Goal: Book appointment/travel/reservation

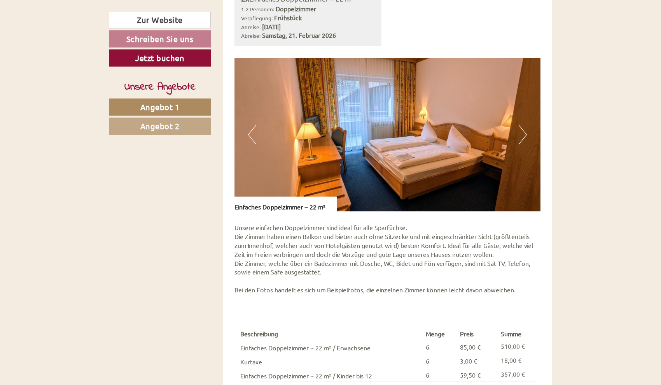
scroll to position [1066, 0]
click at [524, 125] on button "Next" at bounding box center [523, 134] width 8 height 19
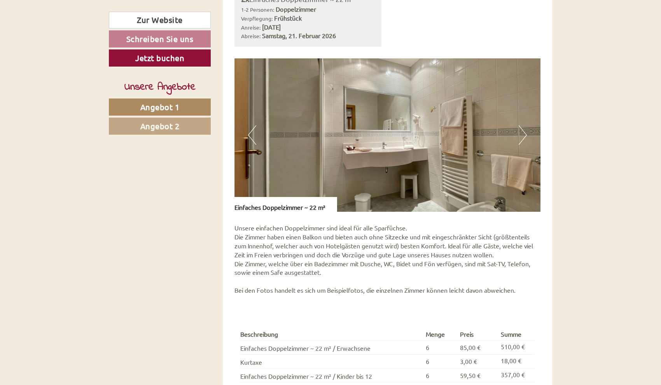
click at [524, 125] on button "Next" at bounding box center [523, 134] width 8 height 19
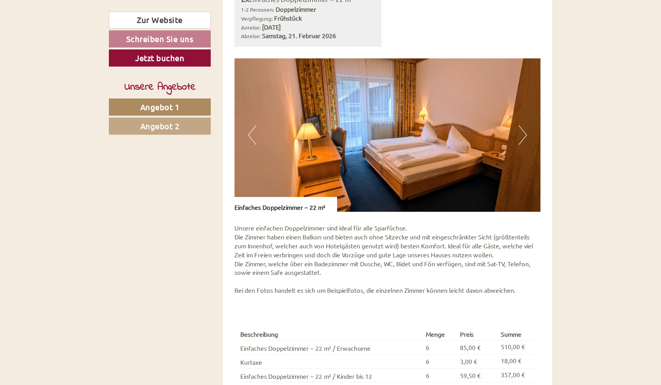
click at [524, 125] on button "Next" at bounding box center [523, 134] width 8 height 19
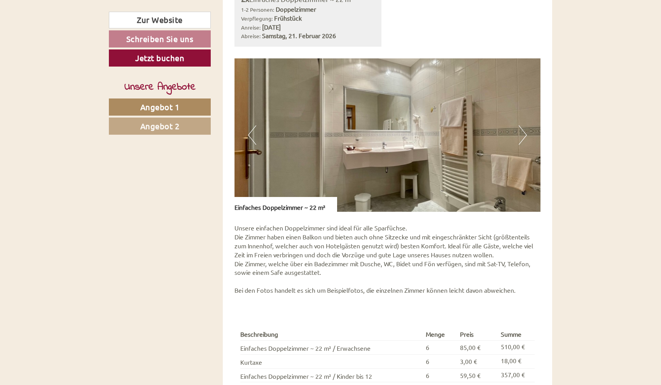
click at [524, 125] on button "Next" at bounding box center [523, 134] width 8 height 19
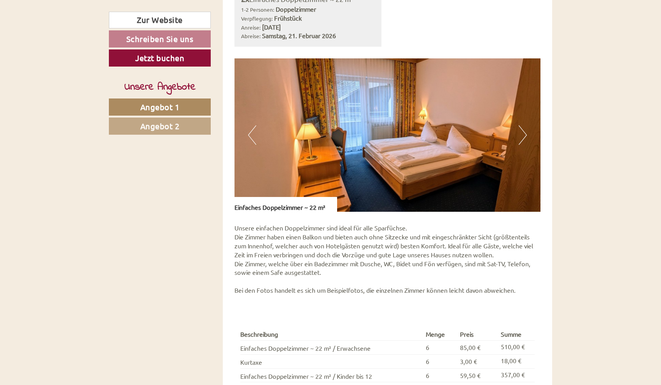
click at [524, 125] on button "Next" at bounding box center [523, 134] width 8 height 19
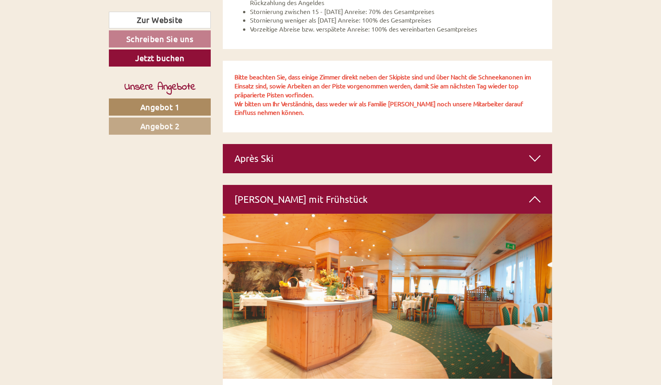
scroll to position [1718, 0]
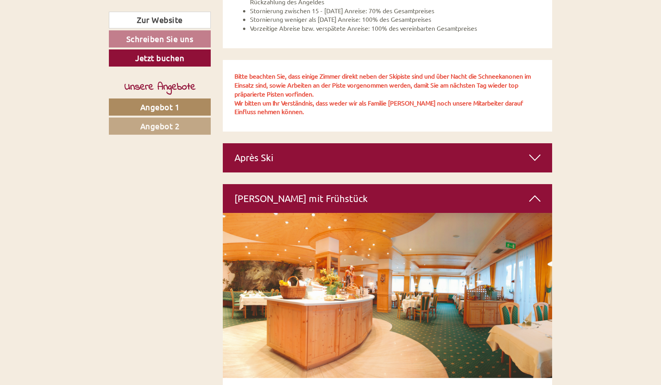
click at [419, 143] on div "Après Ski" at bounding box center [388, 157] width 330 height 29
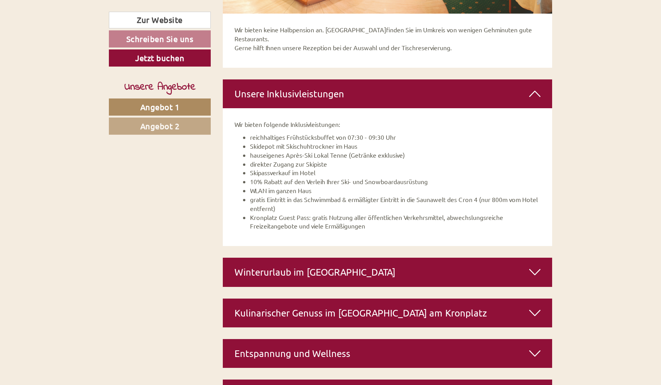
scroll to position [2425, 0]
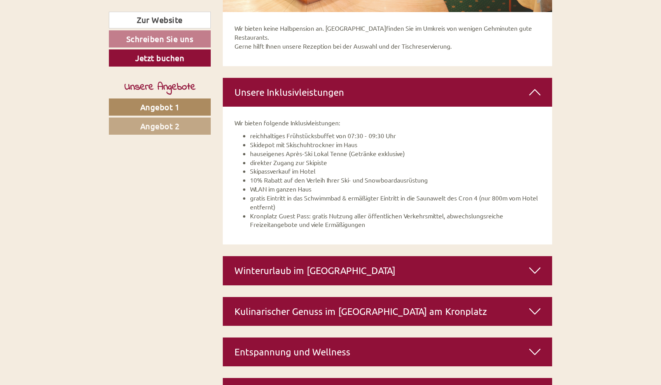
click at [380, 256] on div "Winterurlaub im [GEOGRAPHIC_DATA]" at bounding box center [388, 270] width 330 height 29
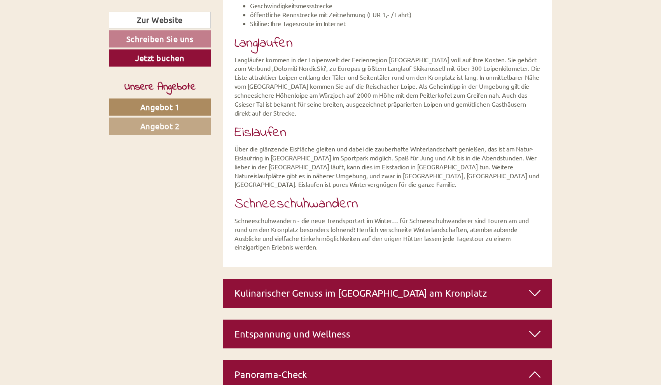
scroll to position [3237, 0]
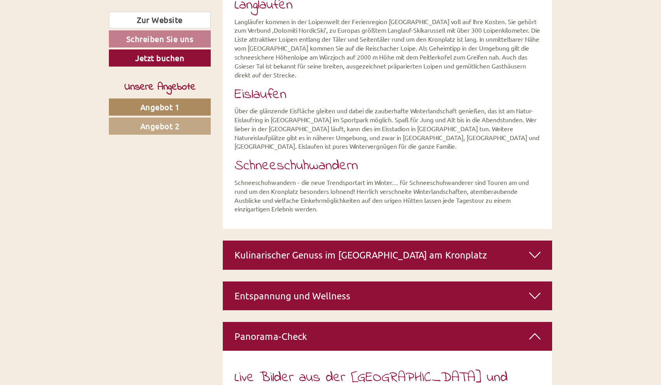
click at [379, 240] on div "Kulinarischer Genuss im [GEOGRAPHIC_DATA] am Kronplatz" at bounding box center [388, 254] width 330 height 29
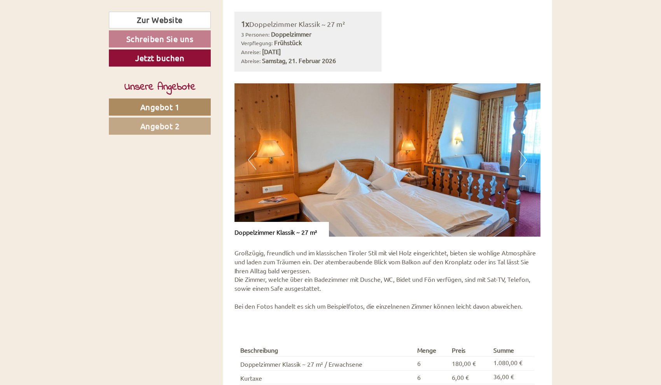
scroll to position [532, 0]
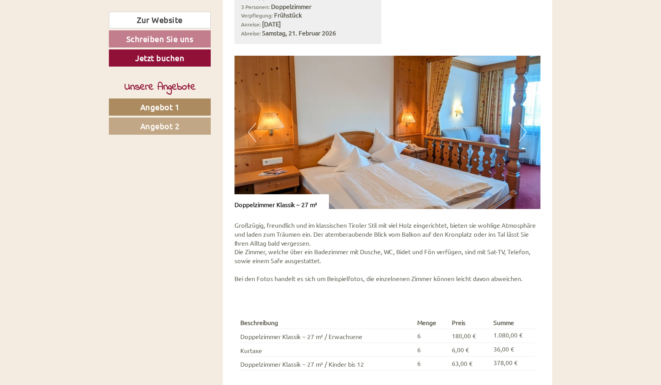
click at [519, 123] on button "Next" at bounding box center [523, 132] width 8 height 19
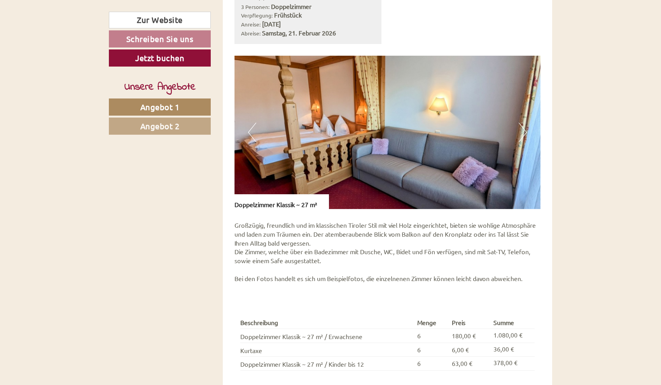
click at [522, 123] on button "Next" at bounding box center [523, 132] width 8 height 19
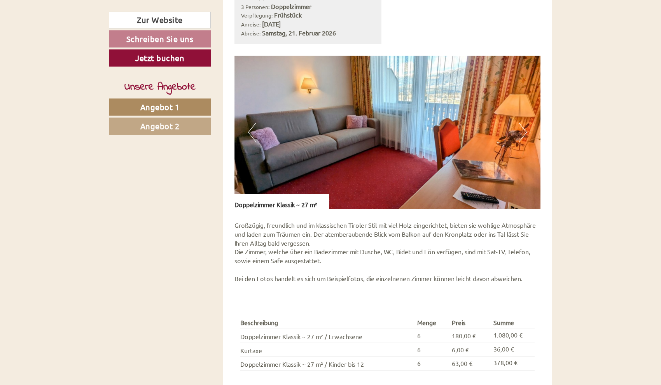
click at [522, 123] on button "Next" at bounding box center [523, 132] width 8 height 19
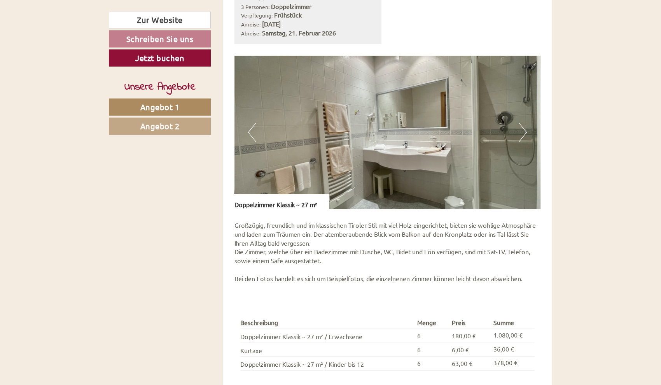
click at [522, 123] on button "Next" at bounding box center [523, 132] width 8 height 19
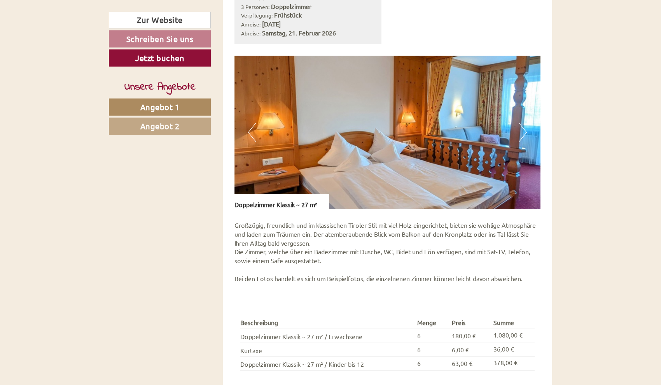
click at [522, 123] on button "Next" at bounding box center [523, 132] width 8 height 19
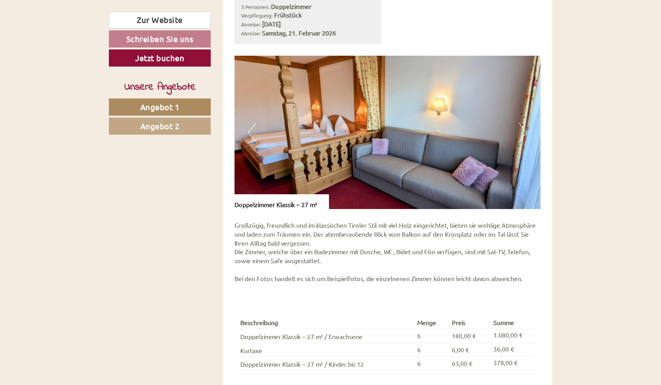
click at [522, 123] on button "Next" at bounding box center [523, 132] width 8 height 19
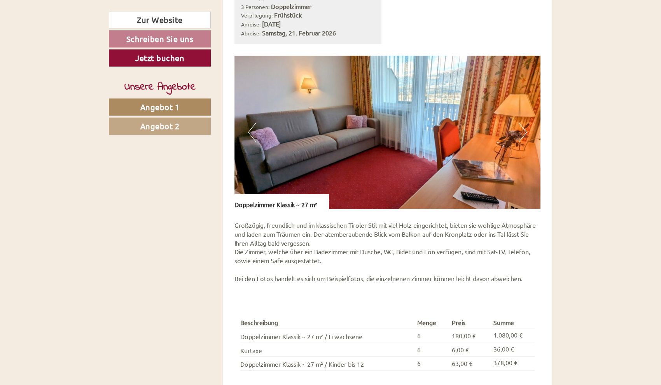
click at [522, 123] on button "Next" at bounding box center [523, 132] width 8 height 19
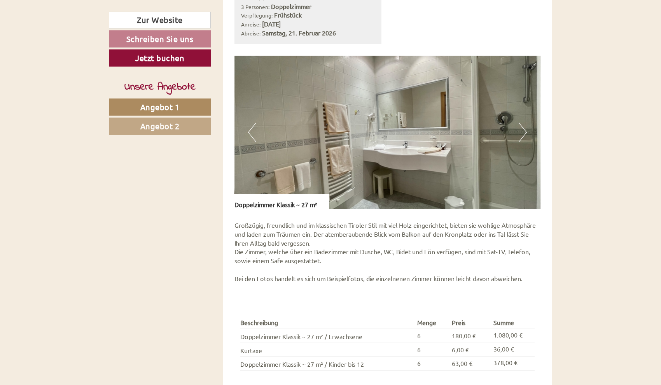
click at [522, 123] on button "Next" at bounding box center [523, 132] width 8 height 19
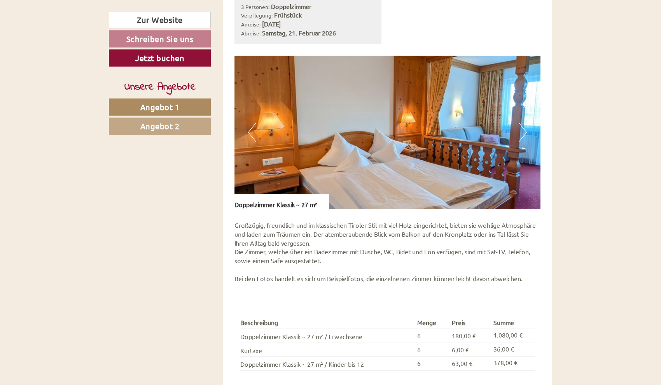
click at [523, 123] on button "Next" at bounding box center [523, 132] width 8 height 19
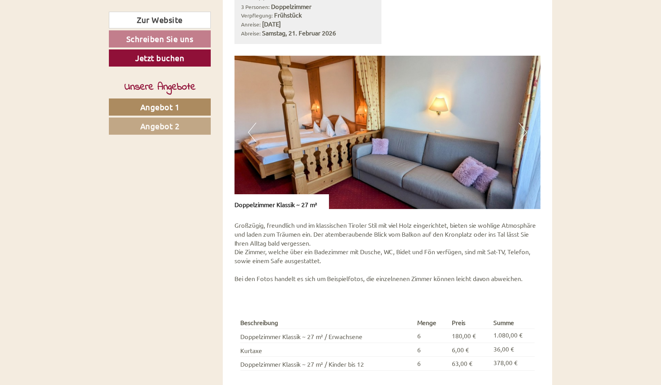
click at [523, 123] on button "Next" at bounding box center [523, 132] width 8 height 19
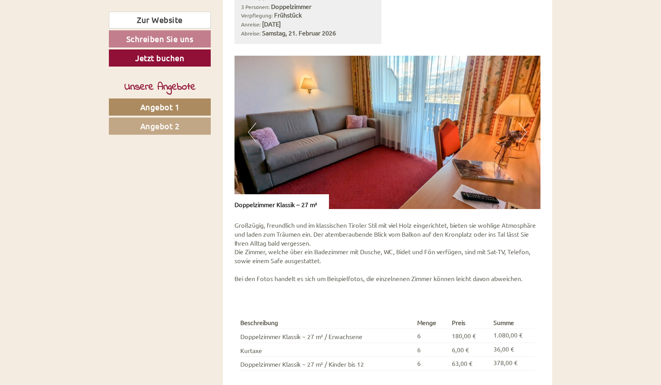
click at [523, 123] on button "Next" at bounding box center [523, 132] width 8 height 19
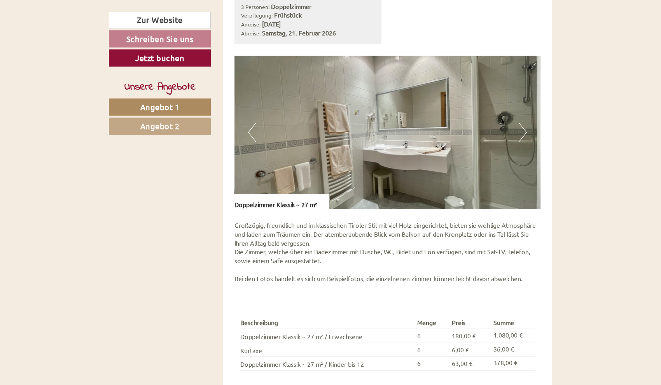
click at [523, 123] on button "Next" at bounding box center [523, 132] width 8 height 19
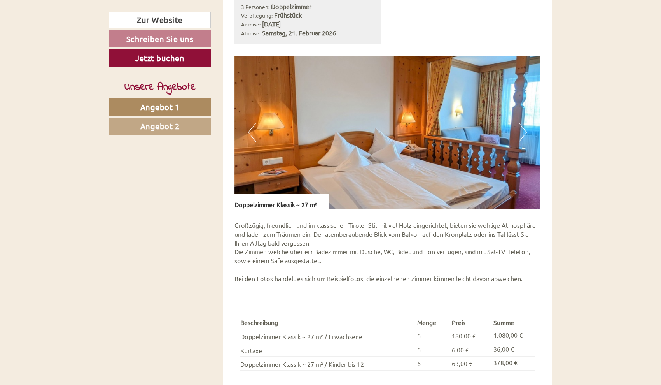
click at [523, 123] on button "Next" at bounding box center [523, 132] width 8 height 19
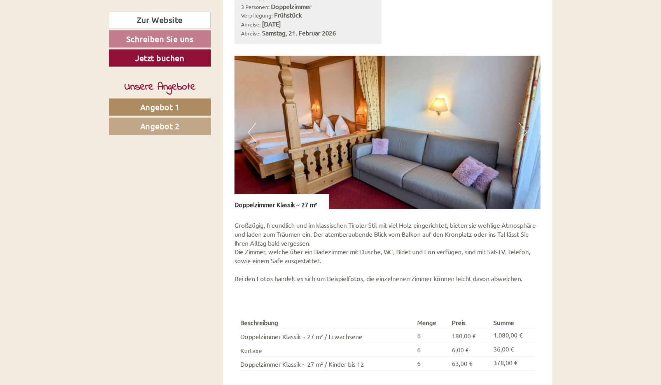
click at [523, 123] on button "Next" at bounding box center [523, 132] width 8 height 19
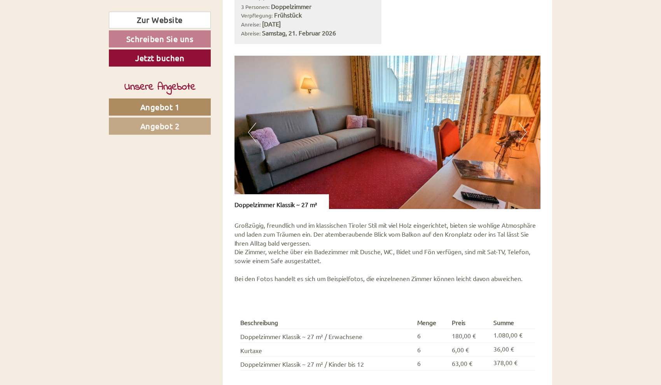
click at [306, 194] on div "Doppelzimmer Klassik ~ 27 m²" at bounding box center [282, 201] width 95 height 15
click at [406, 121] on img at bounding box center [388, 132] width 306 height 153
click at [519, 123] on button "Next" at bounding box center [523, 132] width 8 height 19
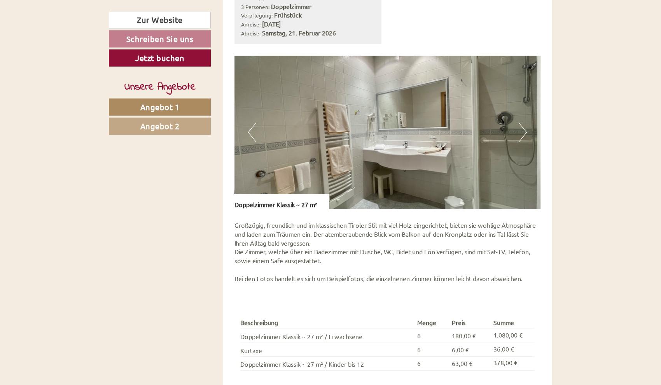
click at [519, 123] on button "Next" at bounding box center [523, 132] width 8 height 19
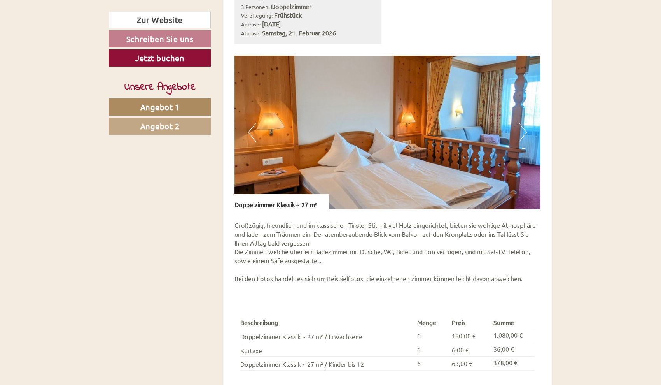
click at [519, 123] on button "Next" at bounding box center [523, 132] width 8 height 19
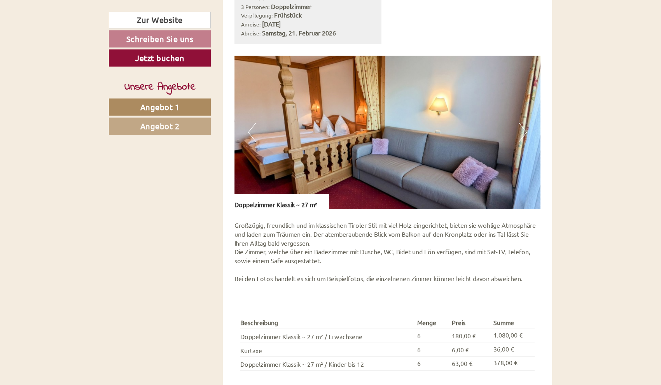
click at [519, 123] on button "Next" at bounding box center [523, 132] width 8 height 19
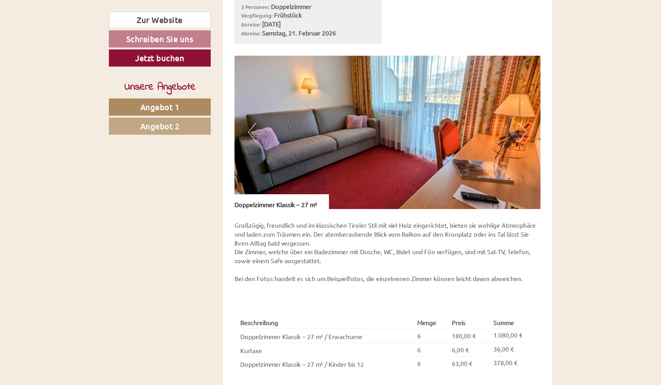
click at [519, 123] on button "Next" at bounding box center [523, 132] width 8 height 19
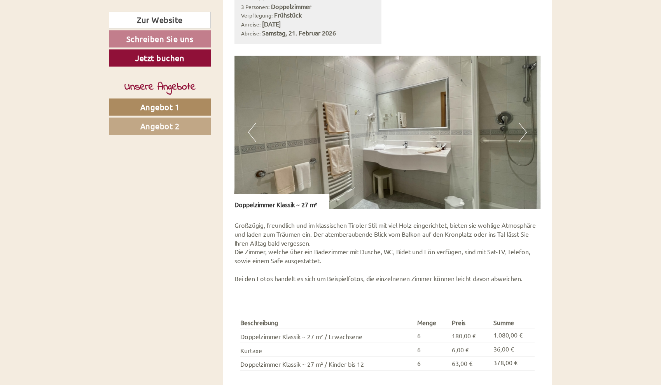
click at [519, 123] on button "Next" at bounding box center [523, 132] width 8 height 19
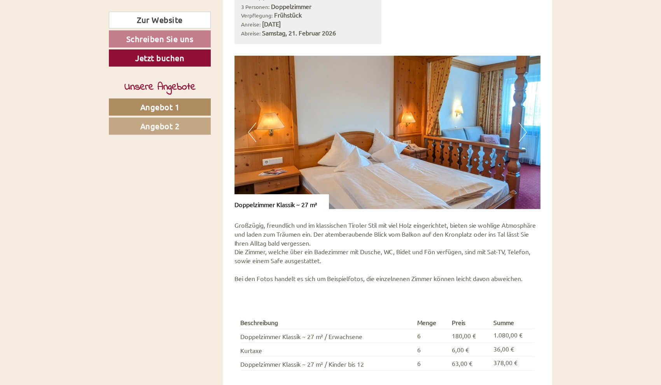
click at [519, 123] on button "Next" at bounding box center [523, 132] width 8 height 19
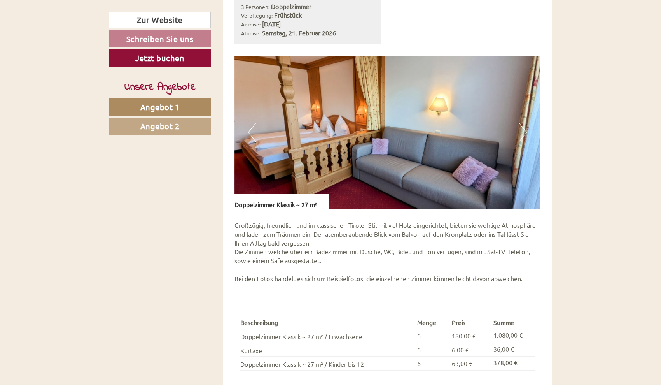
click at [519, 123] on button "Next" at bounding box center [523, 132] width 8 height 19
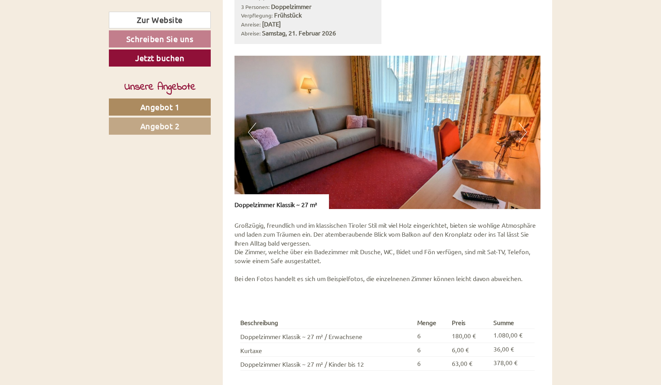
click at [519, 123] on button "Next" at bounding box center [523, 132] width 8 height 19
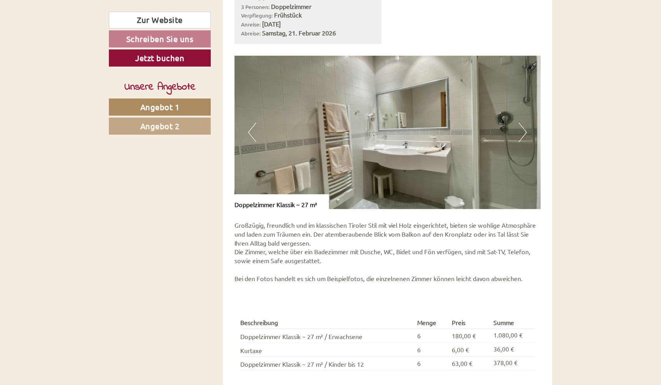
click at [519, 123] on button "Next" at bounding box center [523, 132] width 8 height 19
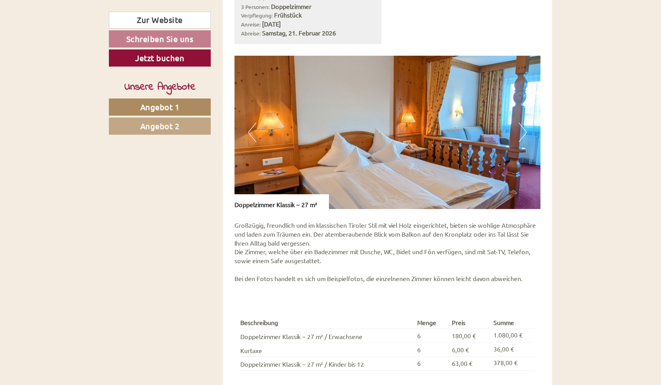
click at [519, 123] on button "Next" at bounding box center [523, 132] width 8 height 19
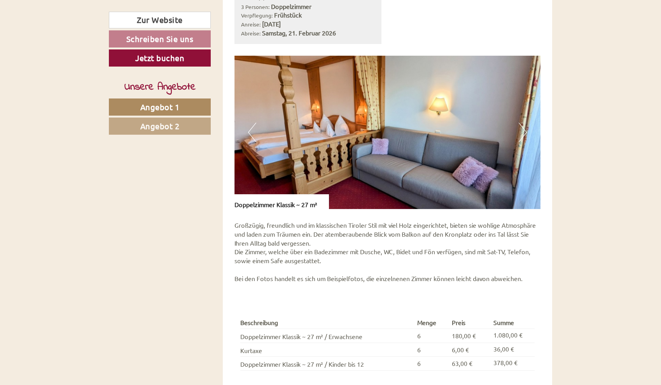
click at [519, 123] on button "Next" at bounding box center [523, 132] width 8 height 19
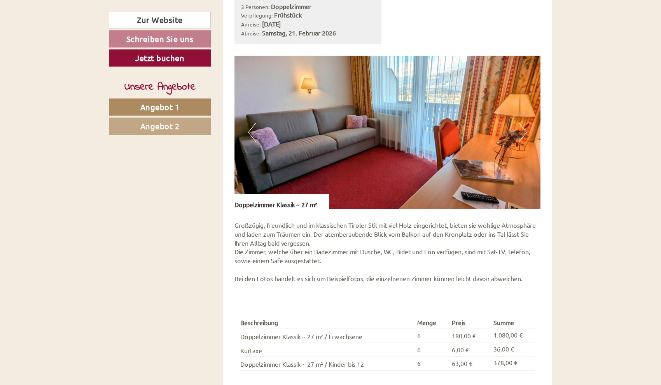
click at [523, 123] on button "Next" at bounding box center [523, 132] width 8 height 19
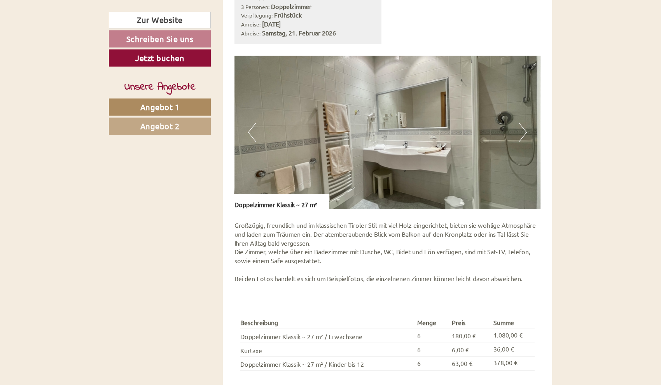
click at [523, 123] on button "Next" at bounding box center [523, 132] width 8 height 19
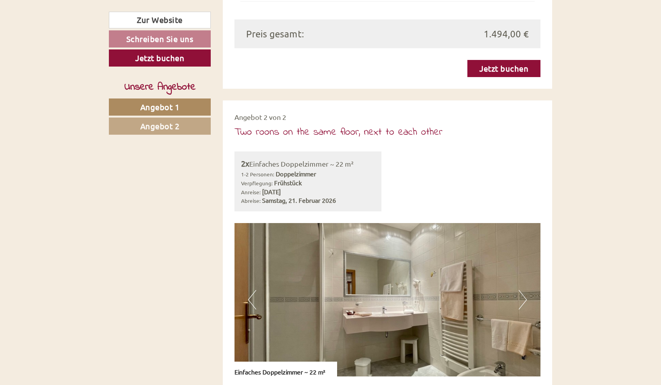
scroll to position [903, 0]
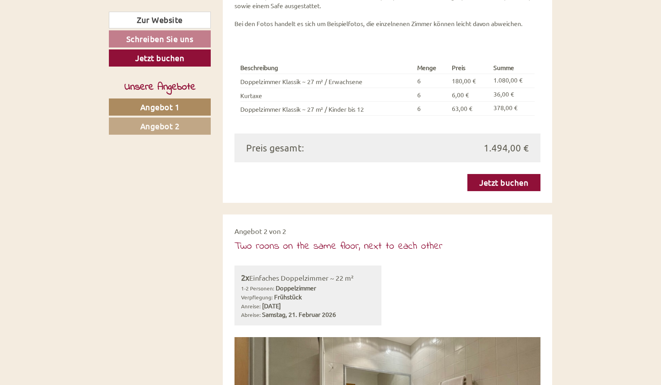
click at [175, 125] on span "Angebot 2" at bounding box center [159, 126] width 39 height 10
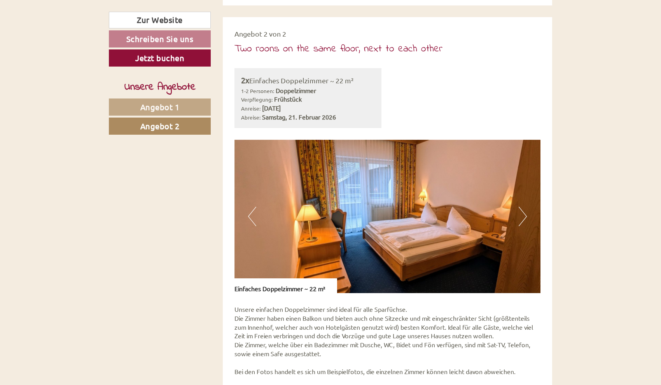
click at [522, 207] on button "Next" at bounding box center [523, 216] width 8 height 19
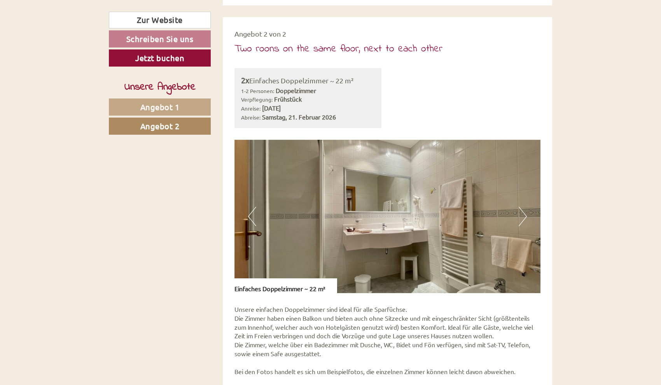
click at [522, 207] on button "Next" at bounding box center [523, 216] width 8 height 19
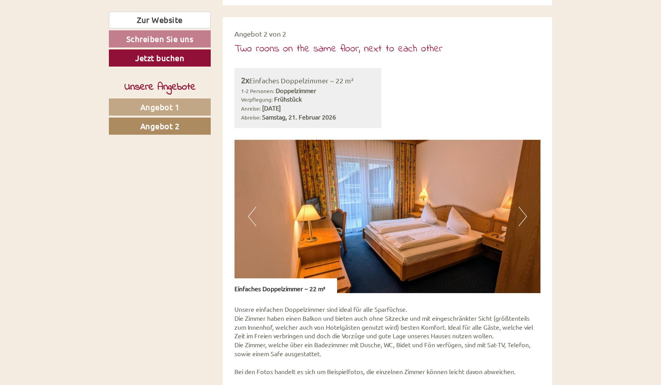
click at [522, 207] on button "Next" at bounding box center [523, 216] width 8 height 19
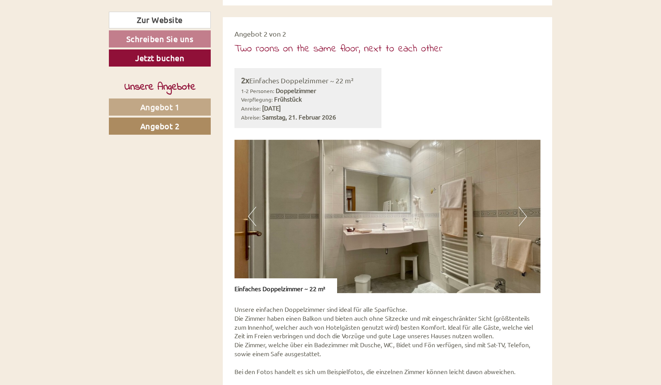
click at [522, 207] on button "Next" at bounding box center [523, 216] width 8 height 19
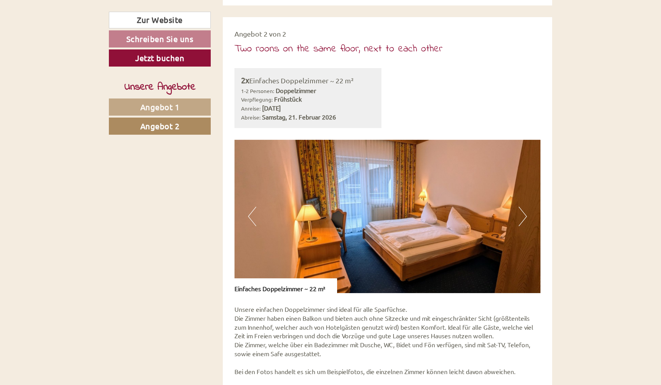
click at [522, 207] on button "Next" at bounding box center [523, 216] width 8 height 19
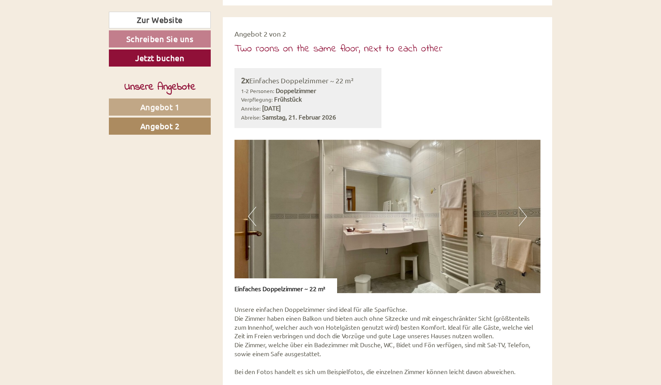
click at [522, 207] on button "Next" at bounding box center [523, 216] width 8 height 19
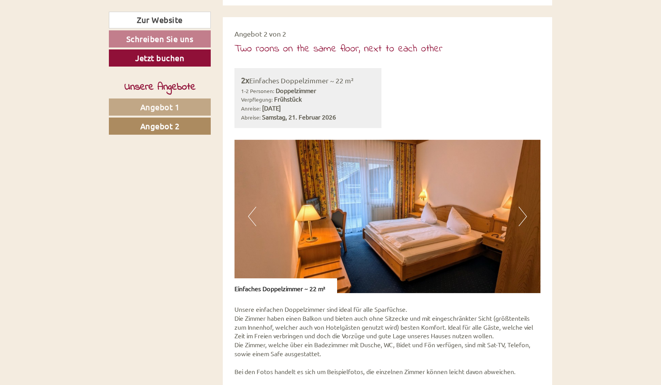
click at [522, 207] on button "Next" at bounding box center [523, 216] width 8 height 19
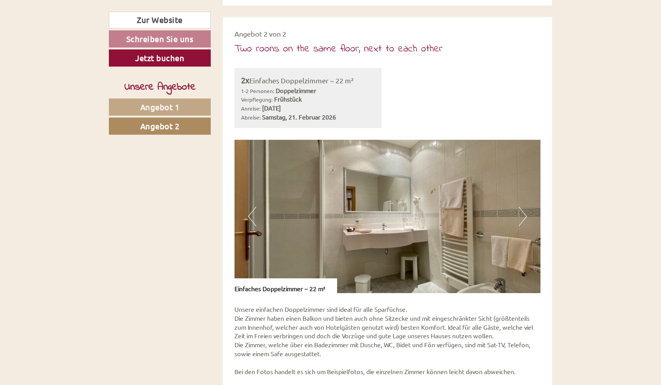
click at [522, 207] on button "Next" at bounding box center [523, 216] width 8 height 19
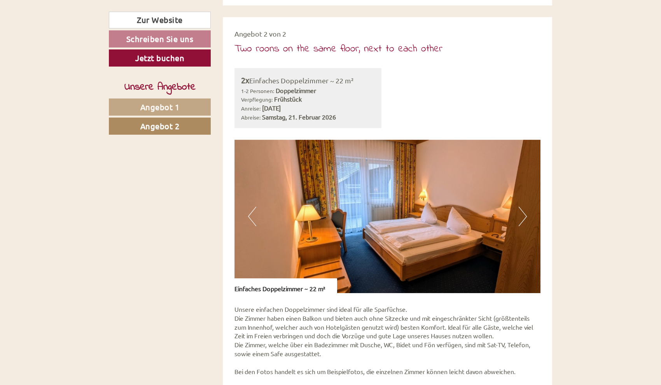
click at [522, 207] on button "Next" at bounding box center [523, 216] width 8 height 19
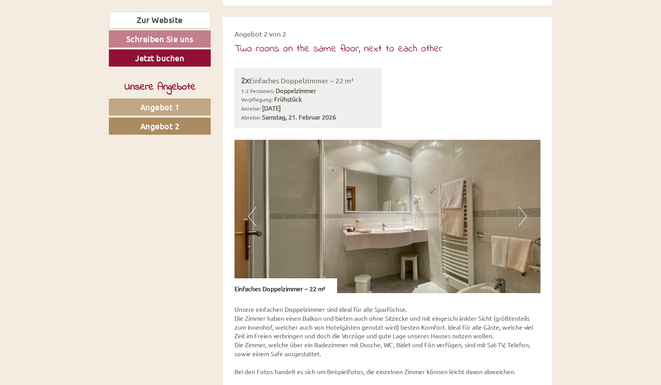
click at [522, 207] on button "Next" at bounding box center [523, 216] width 8 height 19
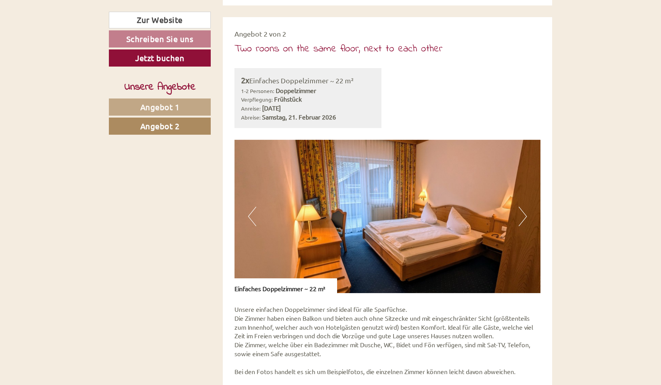
click at [522, 207] on button "Next" at bounding box center [523, 216] width 8 height 19
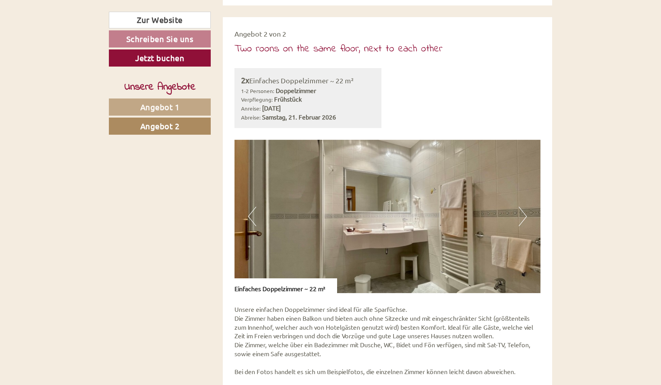
click at [522, 207] on button "Next" at bounding box center [523, 216] width 8 height 19
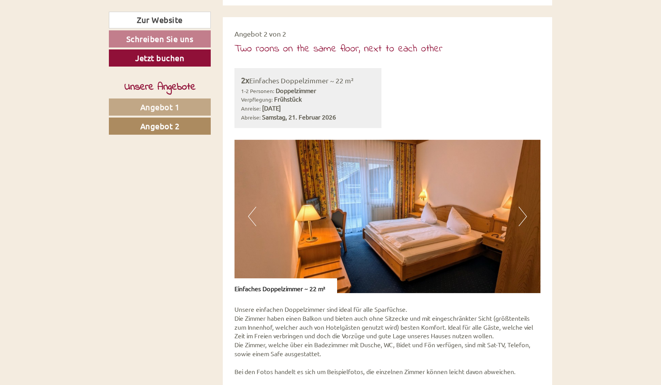
click at [522, 207] on button "Next" at bounding box center [523, 216] width 8 height 19
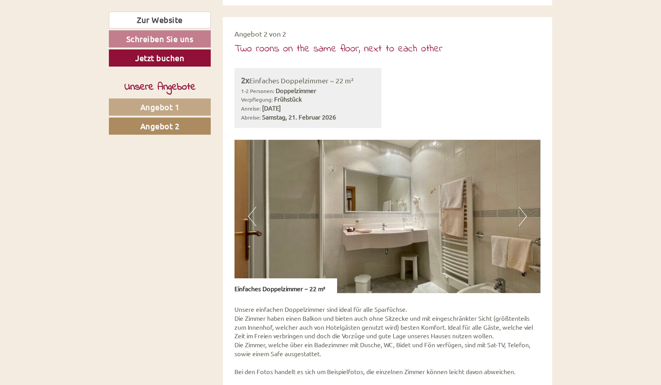
click at [522, 207] on button "Next" at bounding box center [523, 216] width 8 height 19
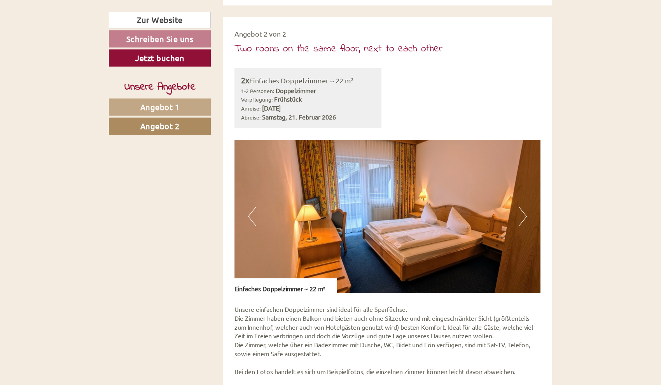
click at [522, 207] on button "Next" at bounding box center [523, 216] width 8 height 19
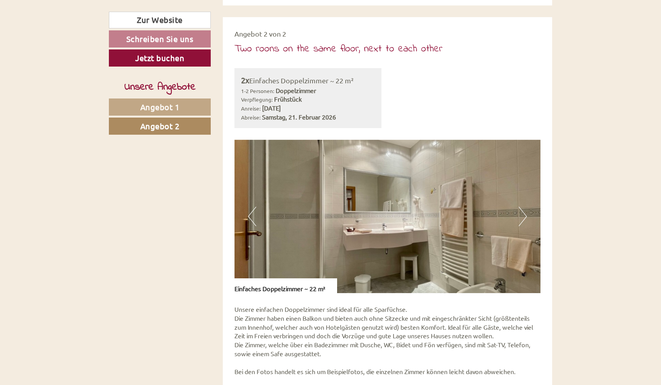
click at [522, 207] on button "Next" at bounding box center [523, 216] width 8 height 19
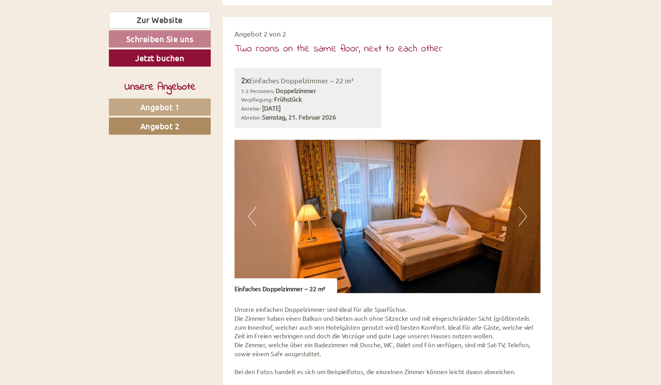
click at [522, 207] on button "Next" at bounding box center [523, 216] width 8 height 19
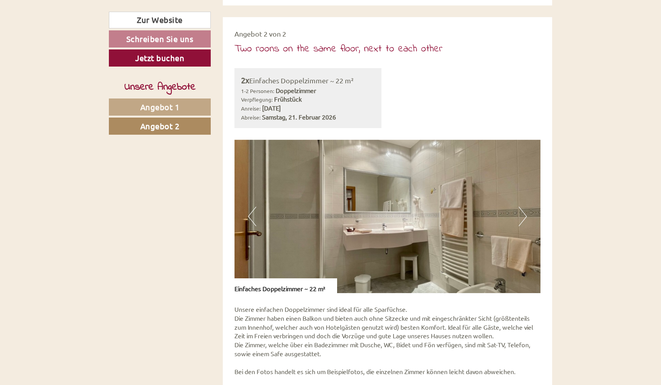
click at [522, 207] on button "Next" at bounding box center [523, 216] width 8 height 19
click at [520, 207] on button "Next" at bounding box center [523, 216] width 8 height 19
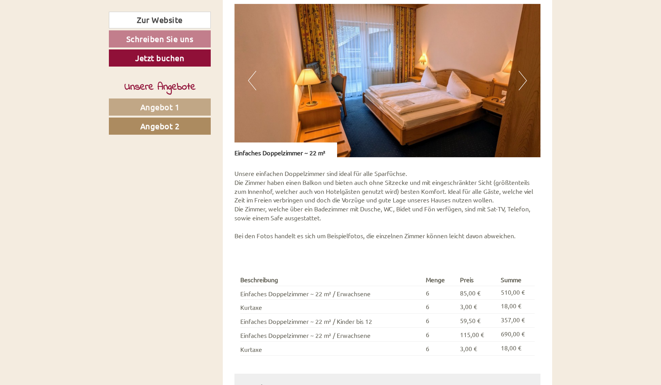
scroll to position [502, 0]
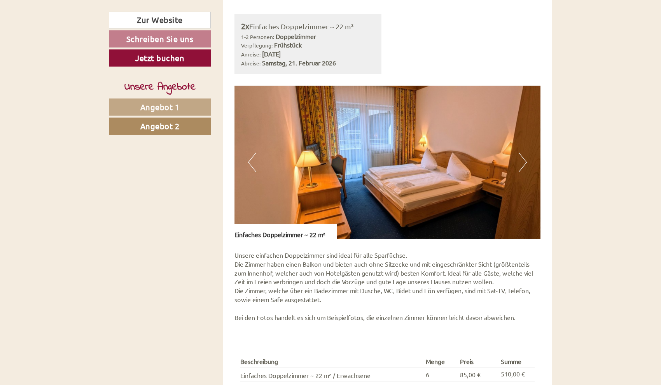
click at [523, 152] on button "Next" at bounding box center [523, 161] width 8 height 19
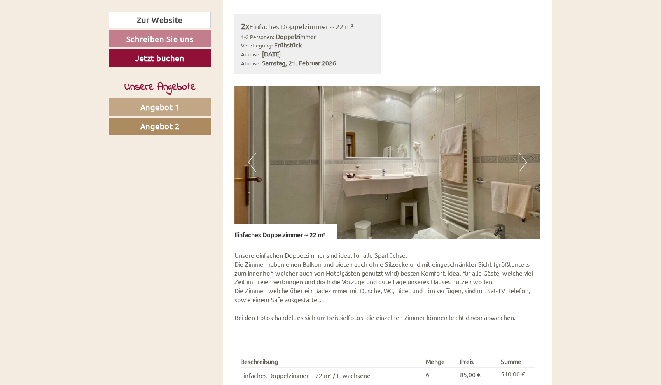
click at [523, 152] on button "Next" at bounding box center [523, 161] width 8 height 19
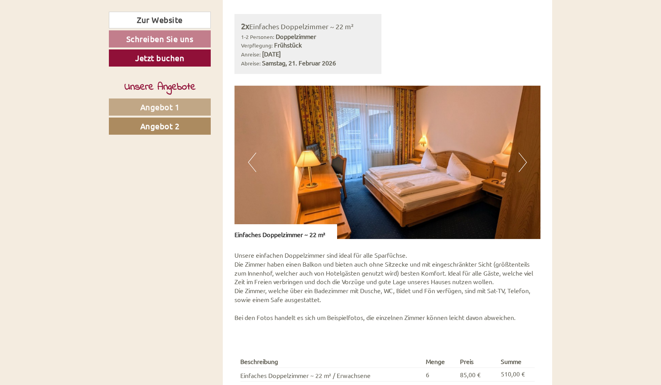
click at [523, 152] on button "Next" at bounding box center [523, 161] width 8 height 19
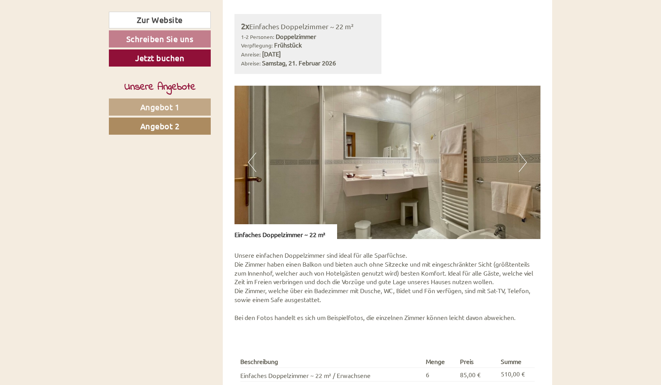
click at [523, 152] on button "Next" at bounding box center [523, 161] width 8 height 19
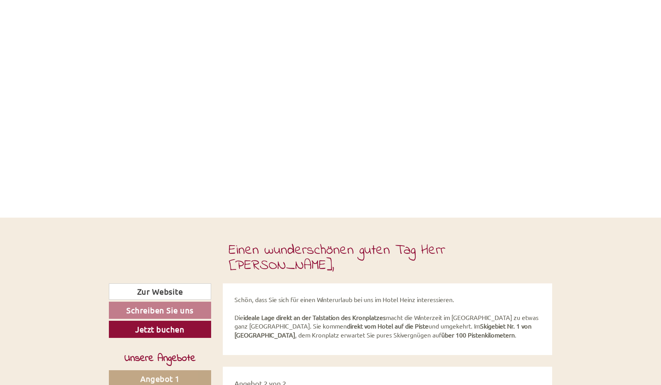
scroll to position [453, 0]
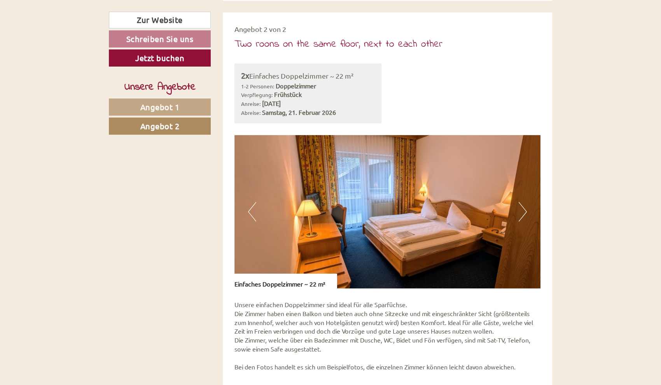
click at [524, 202] on button "Next" at bounding box center [523, 211] width 8 height 19
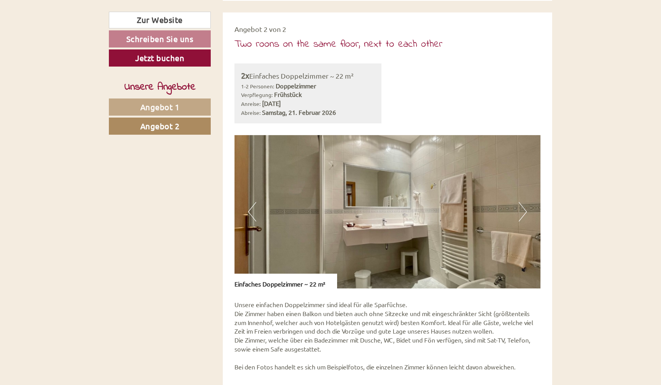
click at [524, 202] on button "Next" at bounding box center [523, 211] width 8 height 19
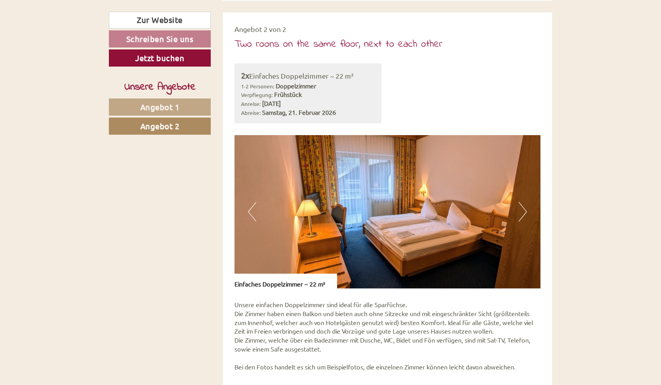
click at [524, 202] on button "Next" at bounding box center [523, 211] width 8 height 19
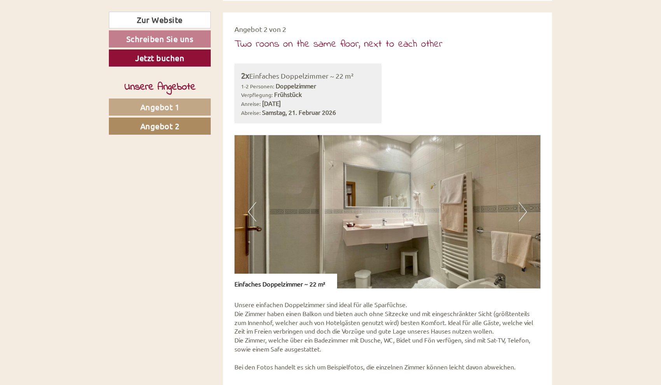
click at [524, 202] on button "Next" at bounding box center [523, 211] width 8 height 19
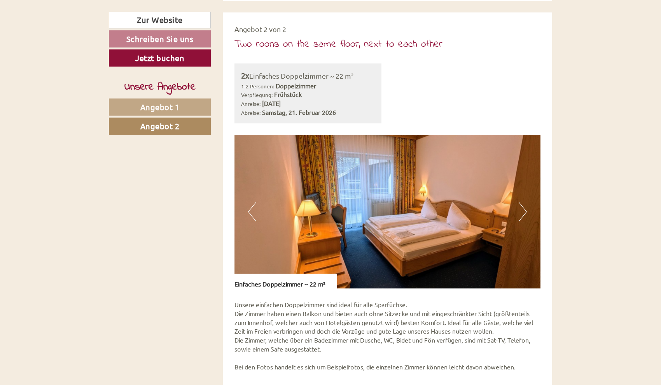
click at [519, 202] on button "Next" at bounding box center [523, 211] width 8 height 19
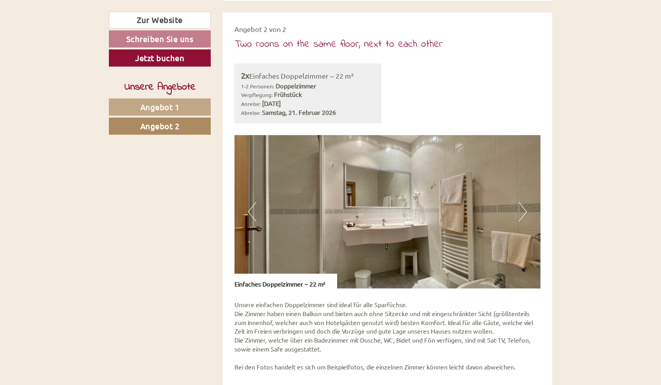
click at [521, 202] on button "Next" at bounding box center [523, 211] width 8 height 19
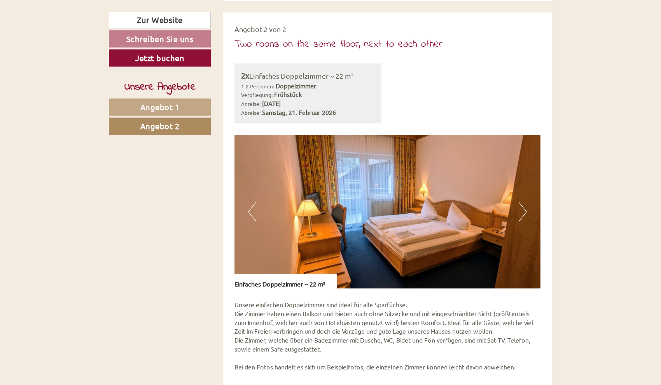
click at [521, 202] on button "Next" at bounding box center [523, 211] width 8 height 19
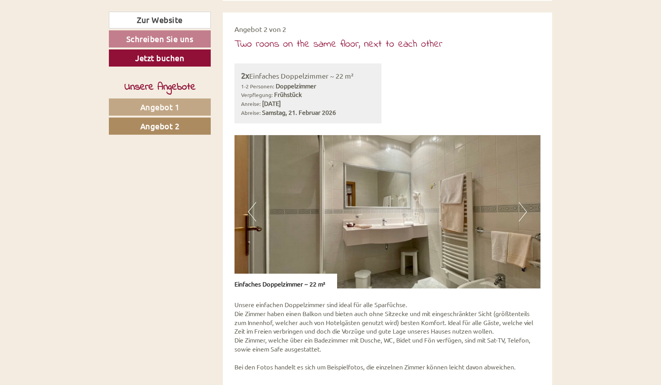
click at [521, 202] on button "Next" at bounding box center [523, 211] width 8 height 19
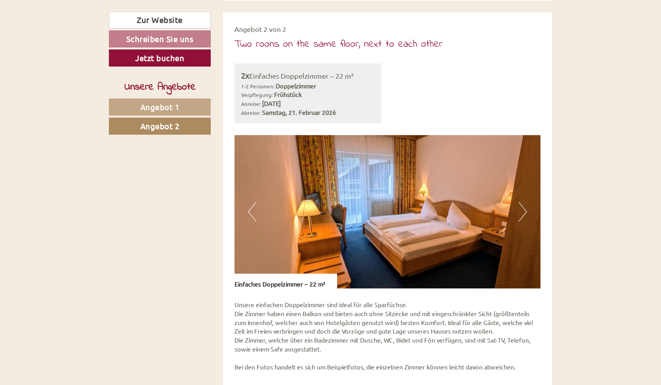
click at [526, 202] on button "Next" at bounding box center [523, 211] width 8 height 19
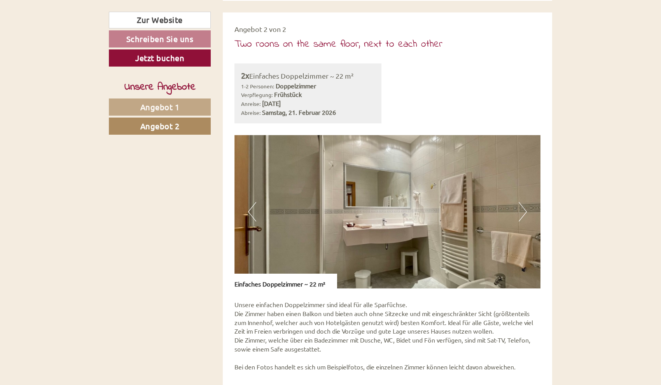
click at [526, 202] on button "Next" at bounding box center [523, 211] width 8 height 19
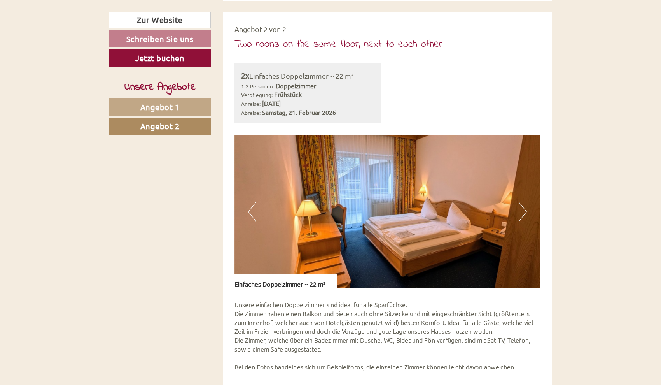
click at [526, 202] on button "Next" at bounding box center [523, 211] width 8 height 19
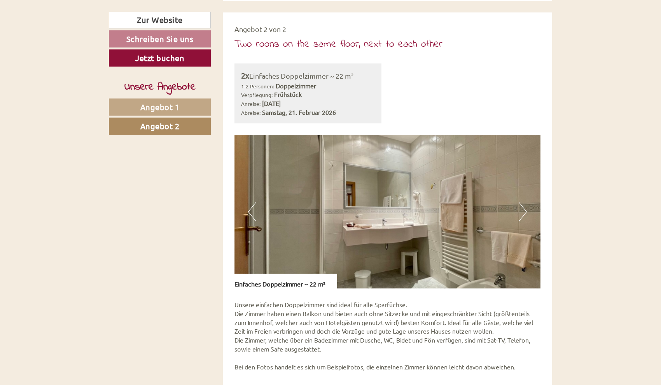
click at [526, 202] on button "Next" at bounding box center [523, 211] width 8 height 19
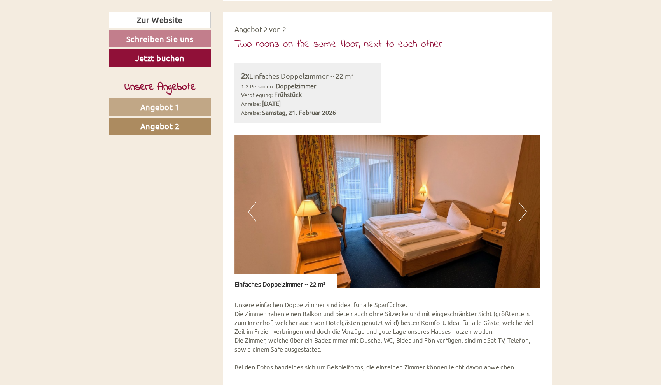
click at [526, 202] on button "Next" at bounding box center [523, 211] width 8 height 19
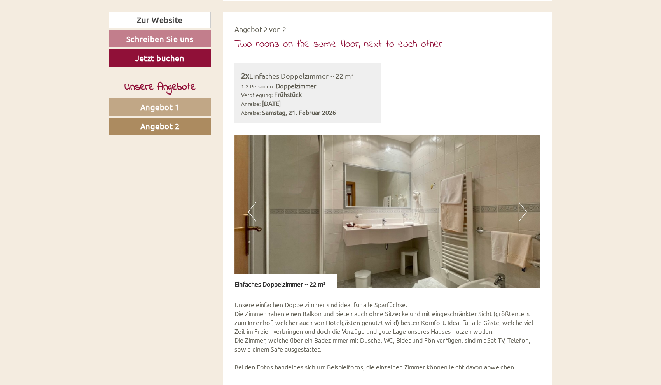
click at [526, 202] on button "Next" at bounding box center [523, 211] width 8 height 19
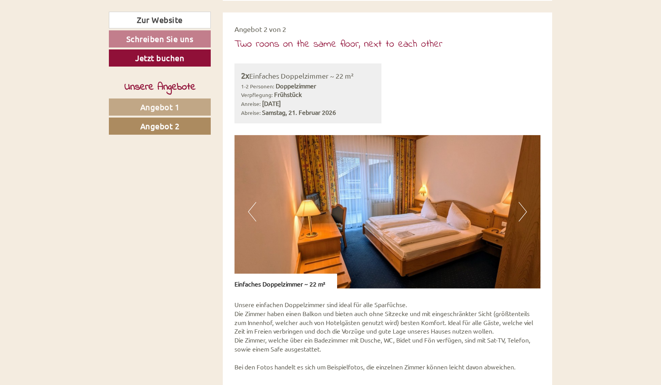
click at [526, 202] on button "Next" at bounding box center [523, 211] width 8 height 19
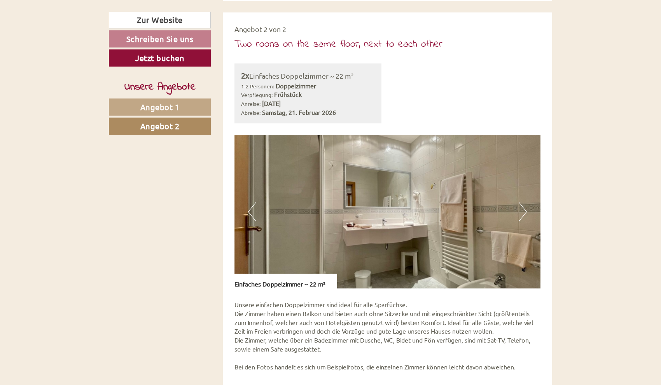
click at [524, 202] on button "Next" at bounding box center [523, 211] width 8 height 19
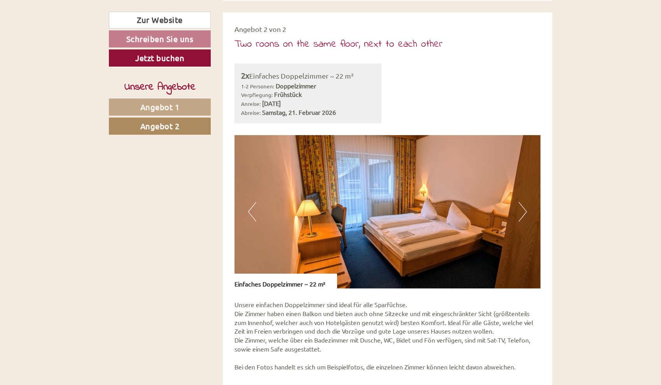
click at [249, 202] on button "Previous" at bounding box center [252, 211] width 8 height 19
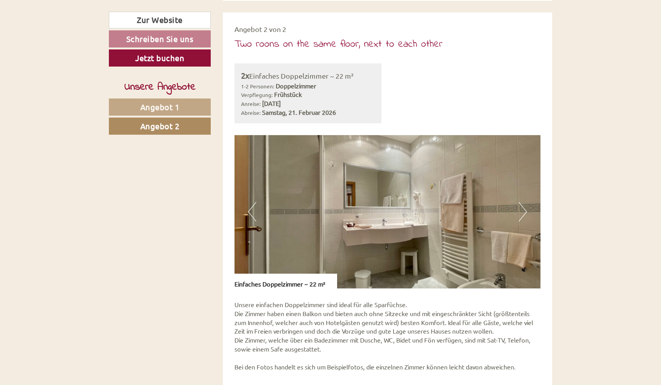
click at [520, 202] on button "Next" at bounding box center [523, 211] width 8 height 19
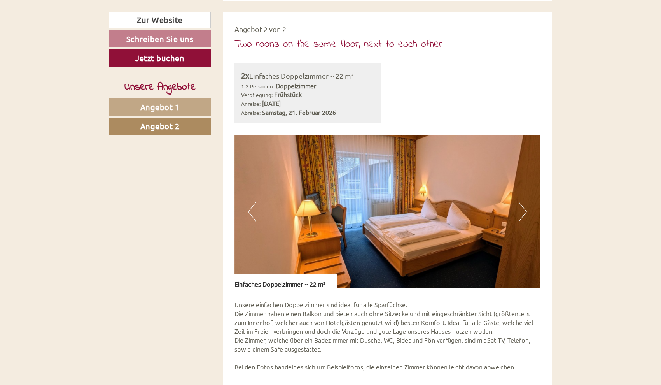
click at [520, 202] on button "Next" at bounding box center [523, 211] width 8 height 19
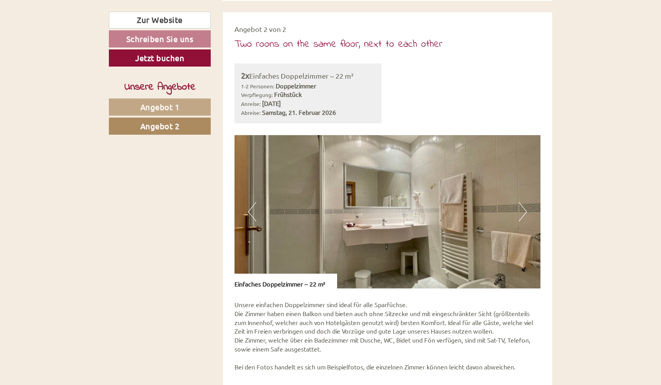
click at [522, 202] on button "Next" at bounding box center [523, 211] width 8 height 19
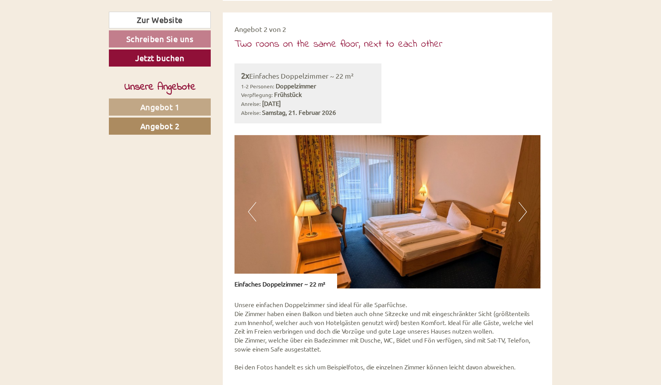
click at [522, 202] on button "Next" at bounding box center [523, 211] width 8 height 19
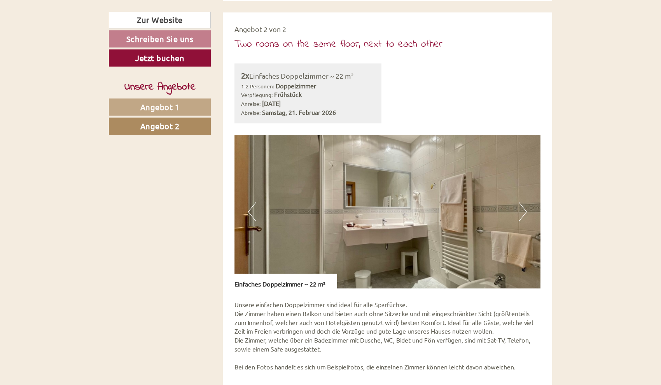
click at [522, 202] on button "Next" at bounding box center [523, 211] width 8 height 19
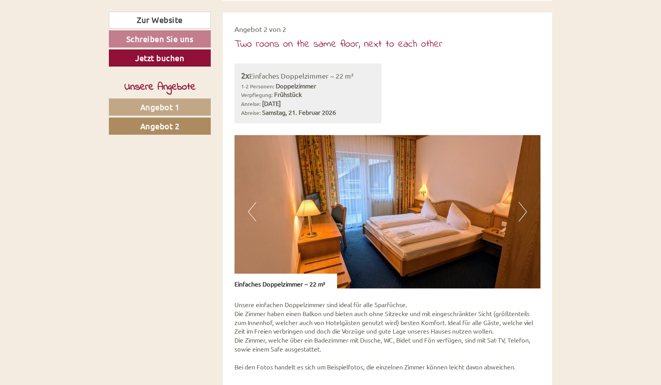
click at [522, 202] on button "Next" at bounding box center [523, 211] width 8 height 19
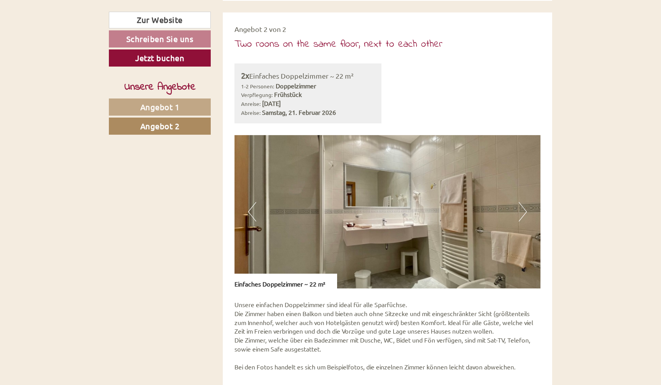
click at [522, 202] on button "Next" at bounding box center [523, 211] width 8 height 19
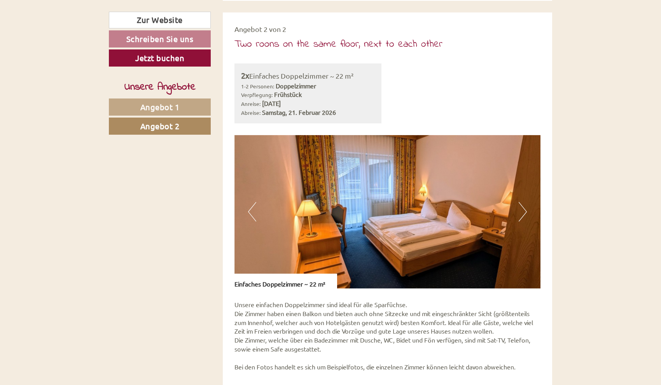
click at [522, 202] on button "Next" at bounding box center [523, 211] width 8 height 19
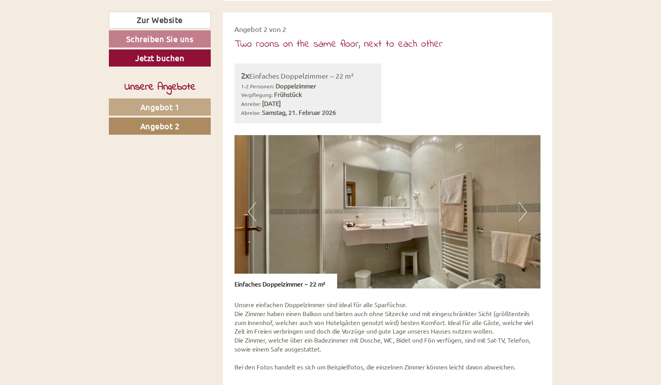
click at [522, 202] on button "Next" at bounding box center [523, 211] width 8 height 19
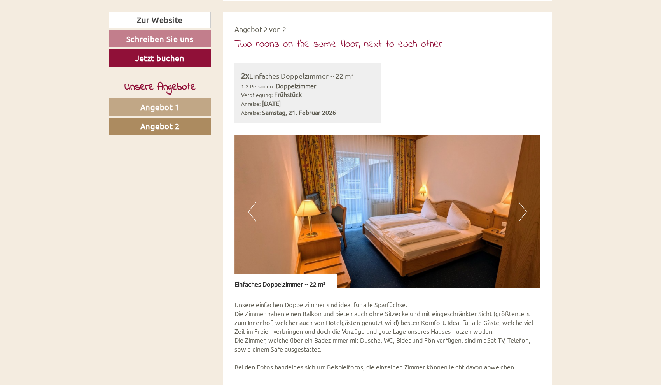
click at [177, 122] on span "Angebot 2" at bounding box center [159, 126] width 39 height 10
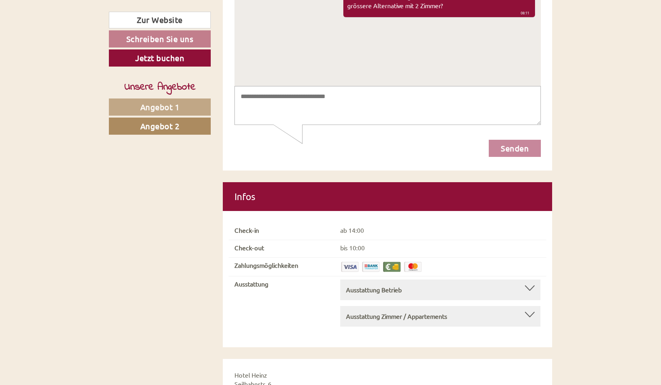
scroll to position [3771, 0]
click at [362, 285] on b "Ausstattung Betrieb" at bounding box center [374, 289] width 56 height 8
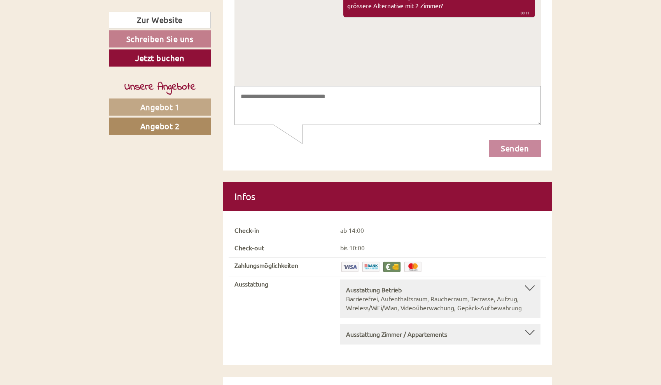
click at [356, 330] on b "Ausstattung Zimmer / Appartements" at bounding box center [396, 334] width 101 height 8
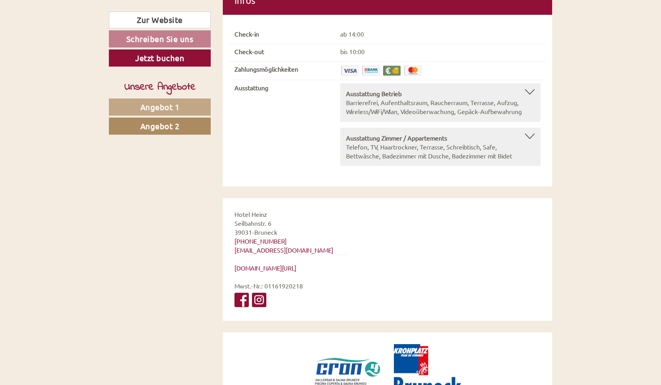
scroll to position [3967, 0]
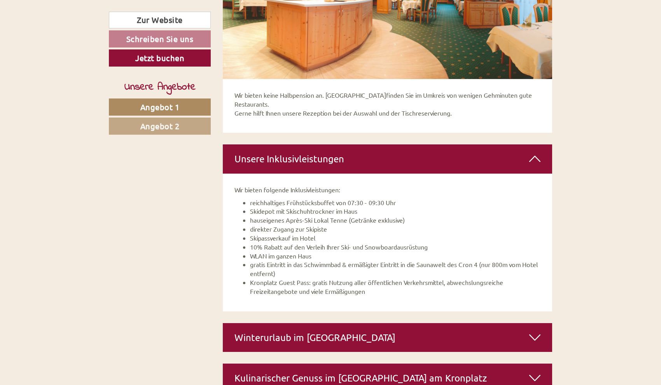
scroll to position [2017, 0]
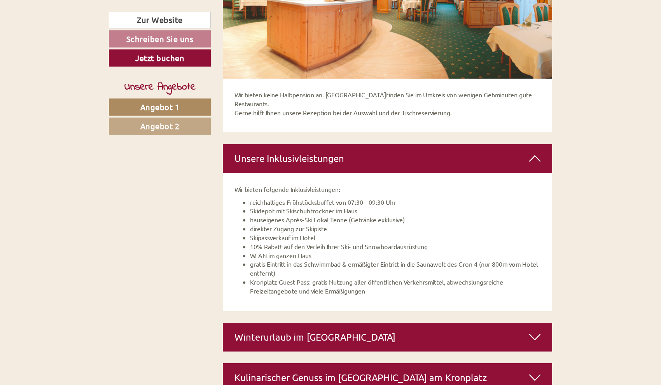
click at [438, 322] on div "Winterurlaub im [GEOGRAPHIC_DATA]" at bounding box center [388, 336] width 330 height 29
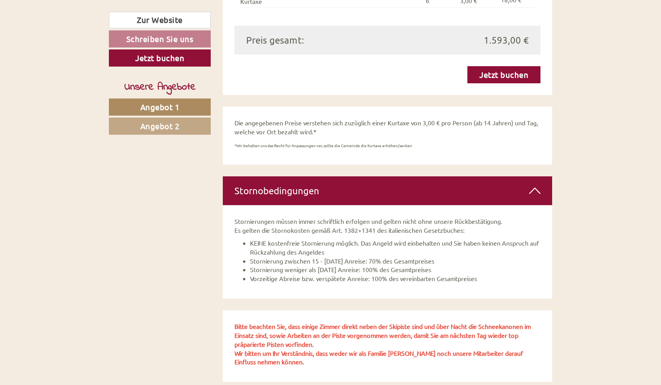
scroll to position [1098, 0]
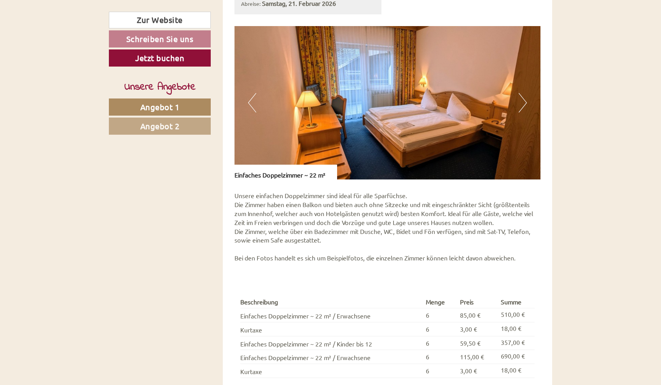
click at [276, 217] on p "Unsere einfachen Doppelzimmer sind ideal für alle Sparfüchse. Die Zimmer haben …" at bounding box center [388, 226] width 306 height 71
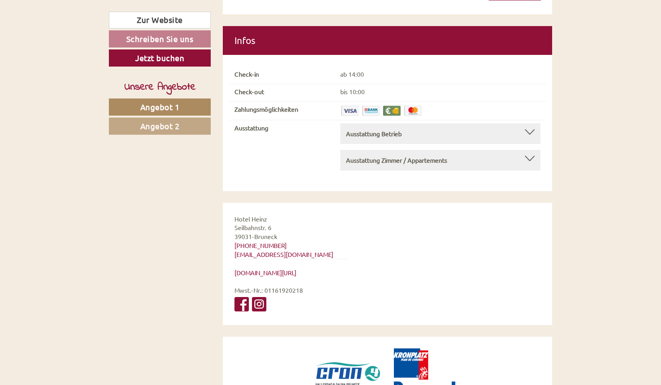
scroll to position [3788, 0]
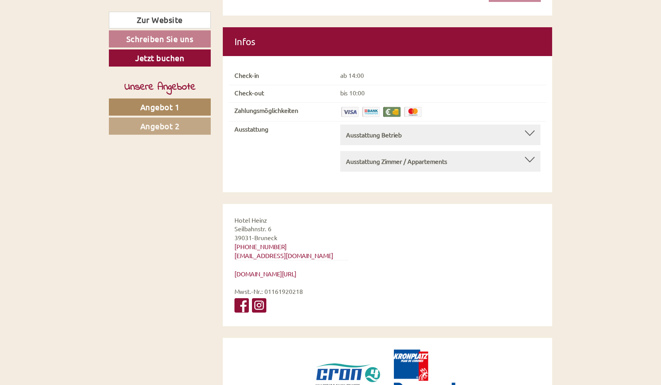
click at [351, 351] on img at bounding box center [347, 380] width 79 height 58
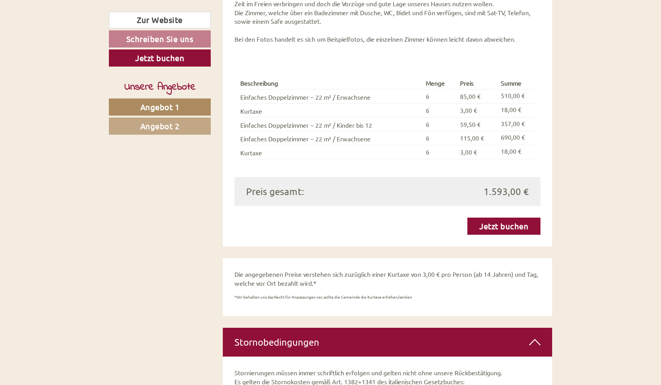
scroll to position [1307, 0]
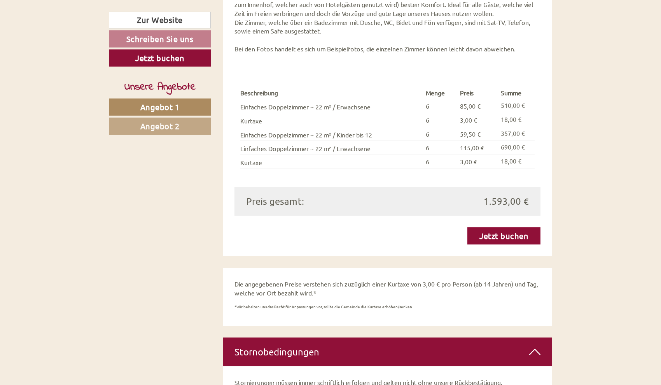
click at [496, 227] on link "Jetzt buchen" at bounding box center [503, 235] width 73 height 17
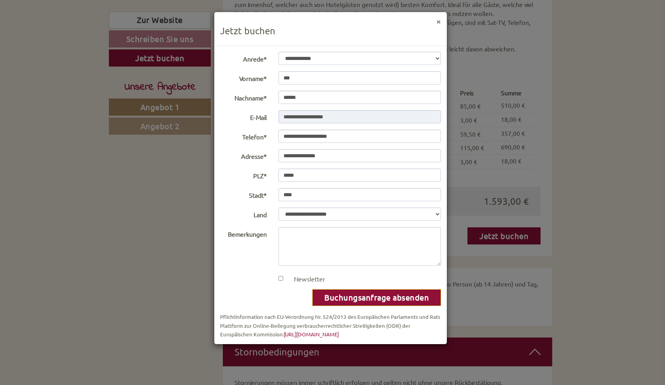
click at [439, 19] on button "×" at bounding box center [438, 21] width 5 height 8
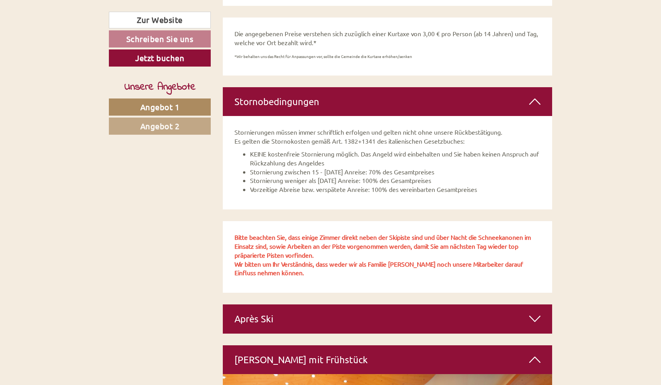
scroll to position [1300, 0]
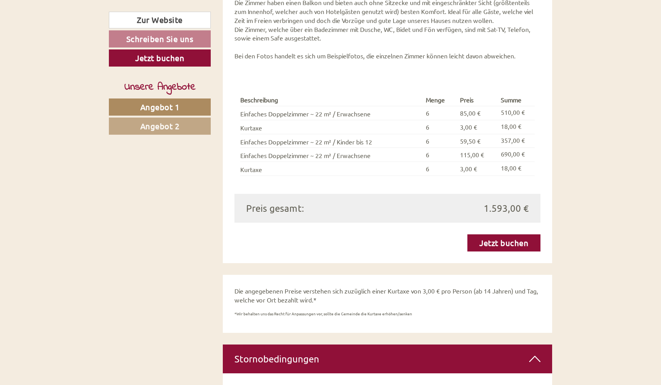
click at [501, 234] on link "Jetzt buchen" at bounding box center [503, 242] width 73 height 17
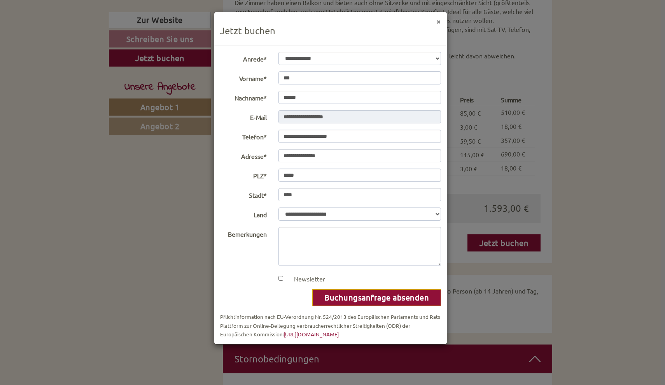
click at [440, 18] on button "×" at bounding box center [438, 21] width 5 height 8
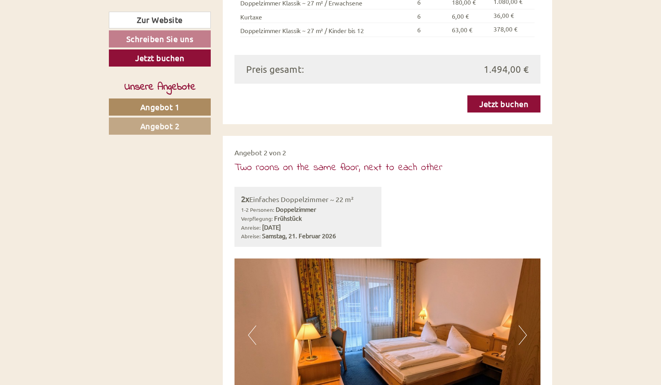
scroll to position [868, 0]
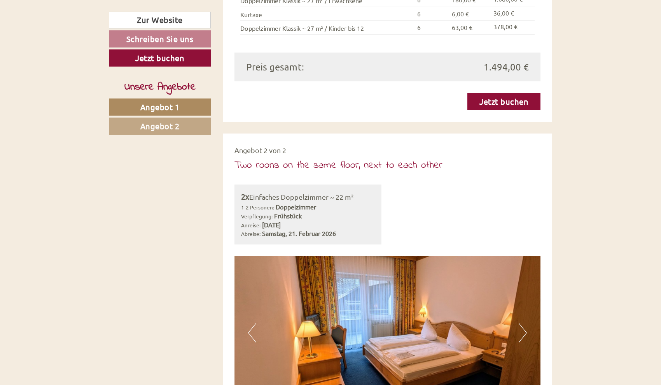
click at [328, 291] on img at bounding box center [388, 332] width 306 height 153
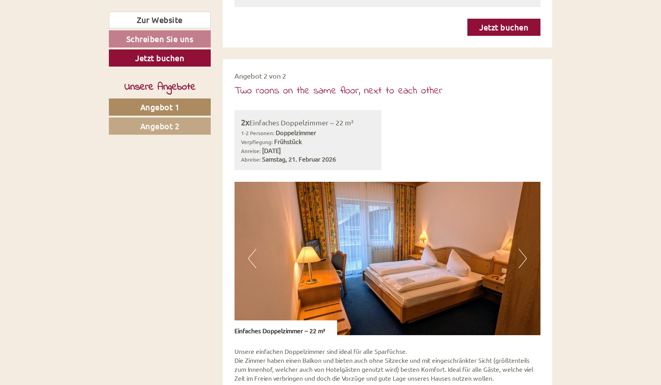
scroll to position [943, 0]
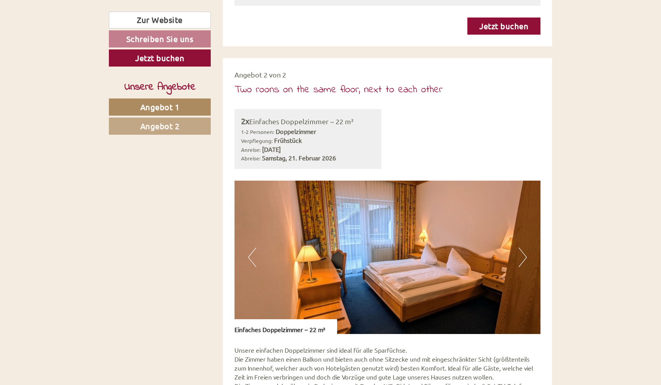
click at [522, 247] on button "Next" at bounding box center [523, 256] width 8 height 19
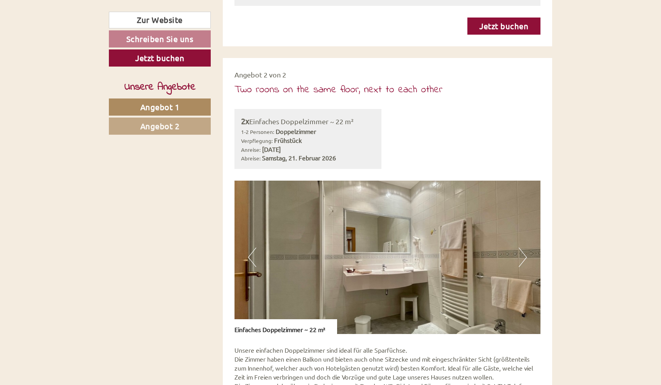
click at [522, 247] on button "Next" at bounding box center [523, 256] width 8 height 19
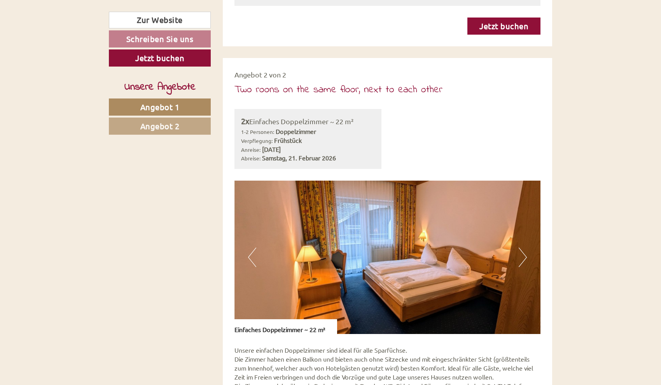
click at [522, 247] on button "Next" at bounding box center [523, 256] width 8 height 19
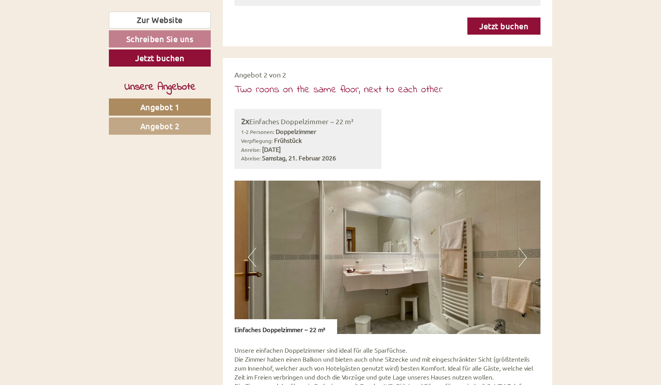
click at [522, 247] on button "Next" at bounding box center [523, 256] width 8 height 19
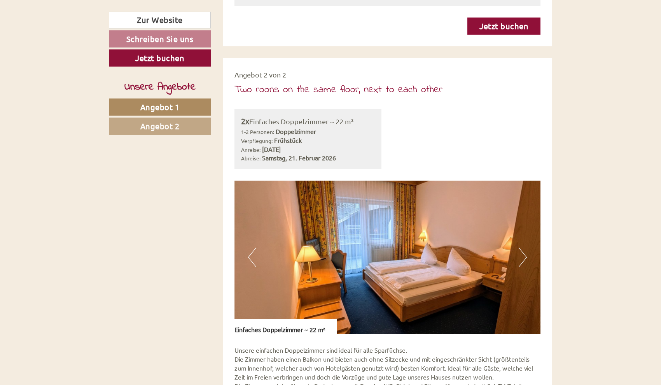
click at [522, 247] on button "Next" at bounding box center [523, 256] width 8 height 19
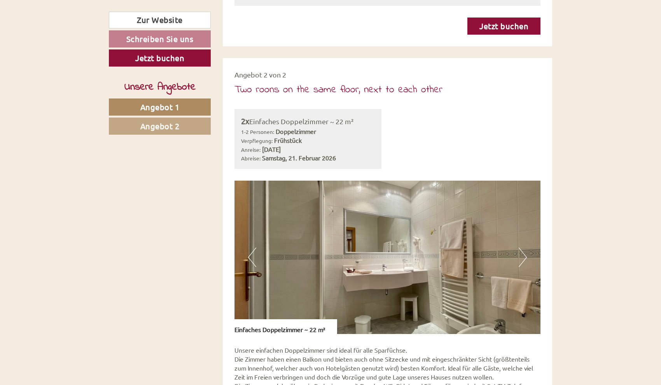
click at [522, 247] on button "Next" at bounding box center [523, 256] width 8 height 19
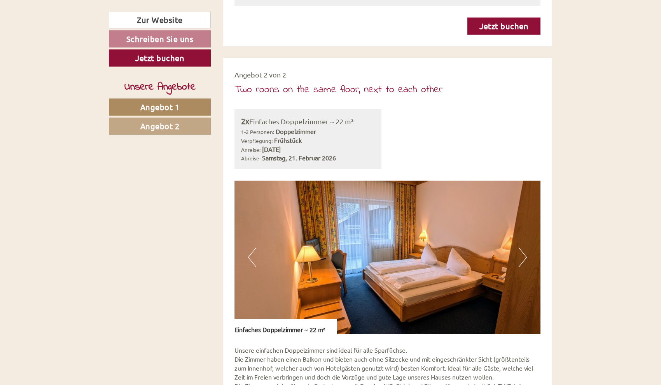
click at [522, 247] on button "Next" at bounding box center [523, 256] width 8 height 19
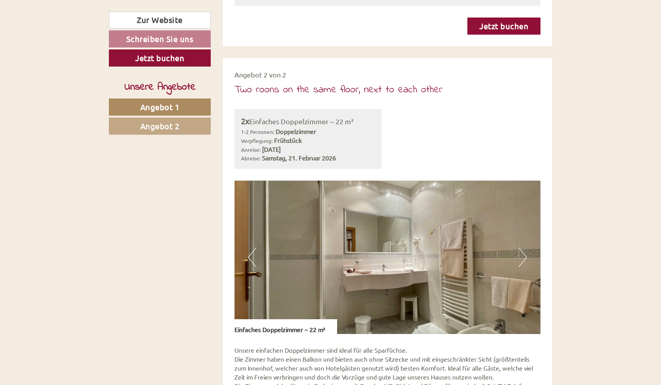
click at [522, 247] on button "Next" at bounding box center [523, 256] width 8 height 19
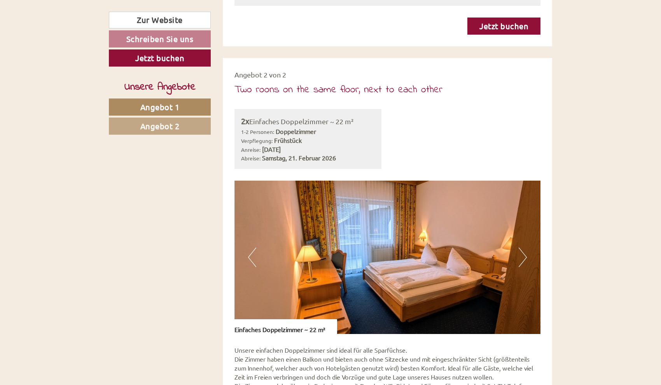
click at [522, 247] on button "Next" at bounding box center [523, 256] width 8 height 19
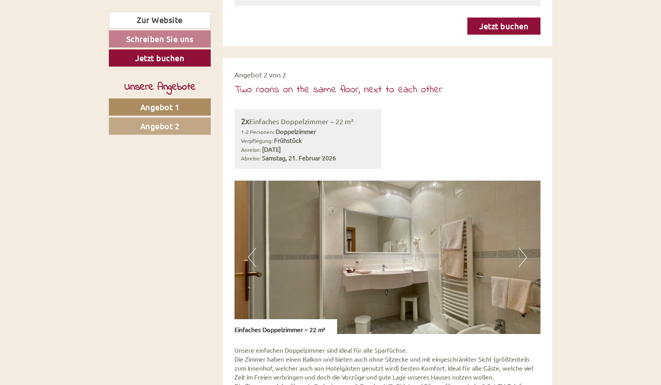
click at [522, 247] on button "Next" at bounding box center [523, 256] width 8 height 19
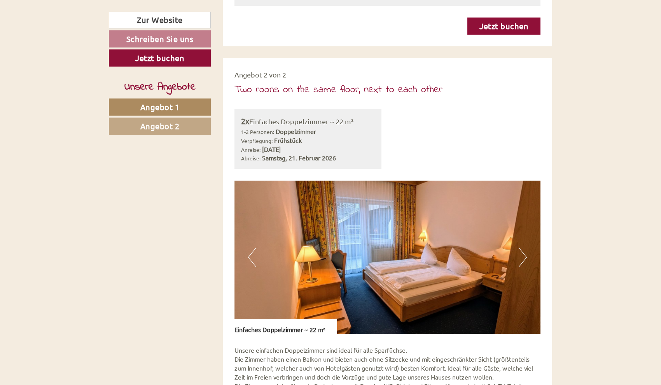
click at [522, 247] on button "Next" at bounding box center [523, 256] width 8 height 19
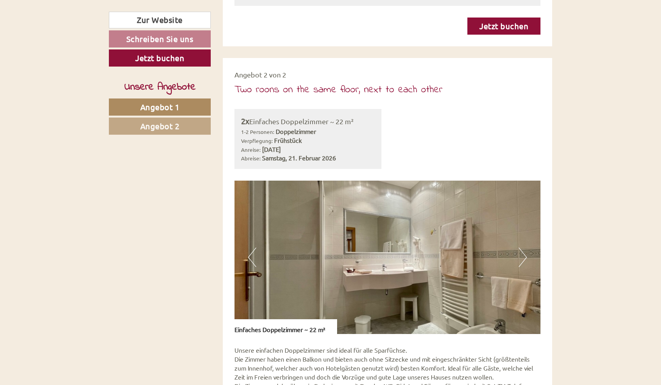
click at [522, 247] on button "Next" at bounding box center [523, 256] width 8 height 19
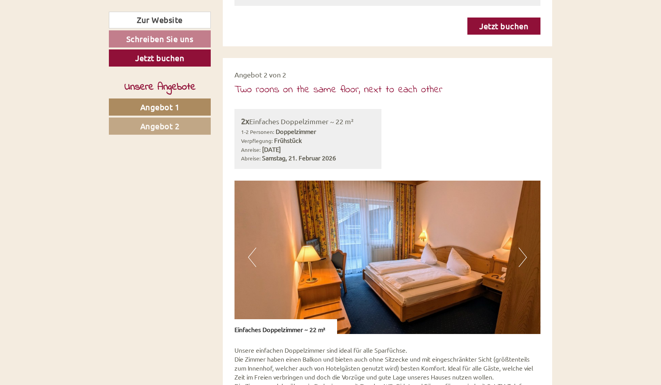
click at [522, 247] on button "Next" at bounding box center [523, 256] width 8 height 19
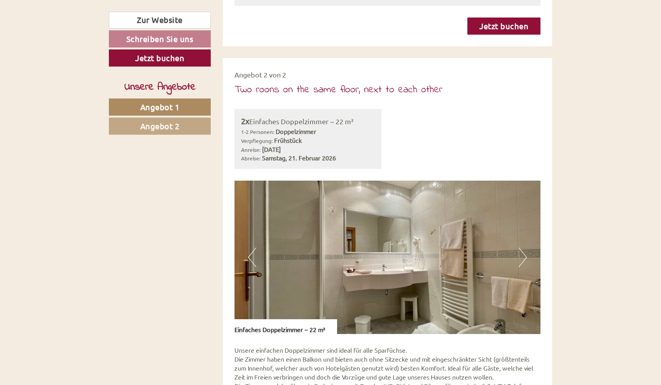
click at [522, 247] on button "Next" at bounding box center [523, 256] width 8 height 19
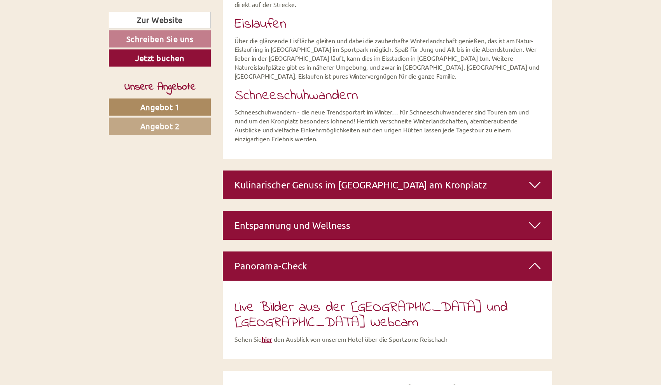
scroll to position [2966, 0]
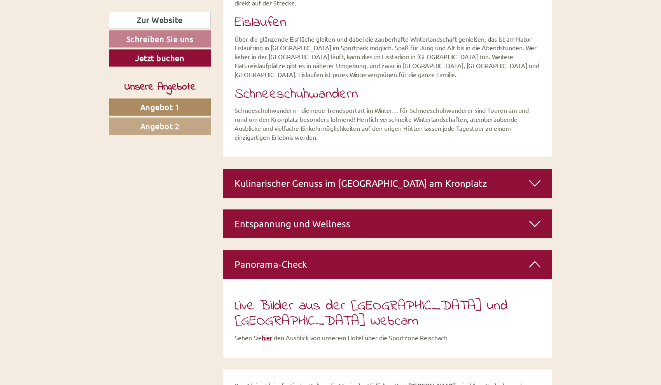
click at [406, 209] on div "Entspannung und Wellness" at bounding box center [388, 223] width 330 height 29
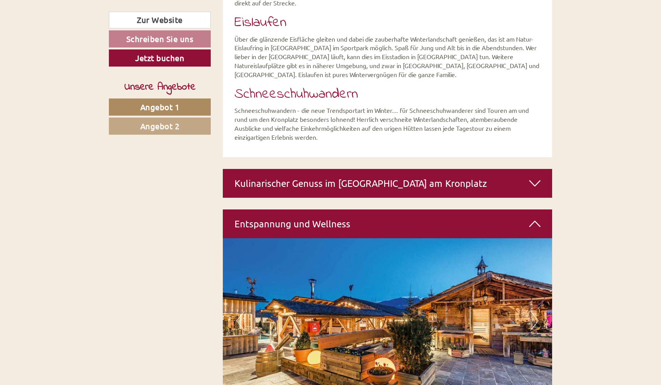
click at [383, 169] on div "Kulinarischer Genuss im [GEOGRAPHIC_DATA] am Kronplatz" at bounding box center [388, 183] width 330 height 29
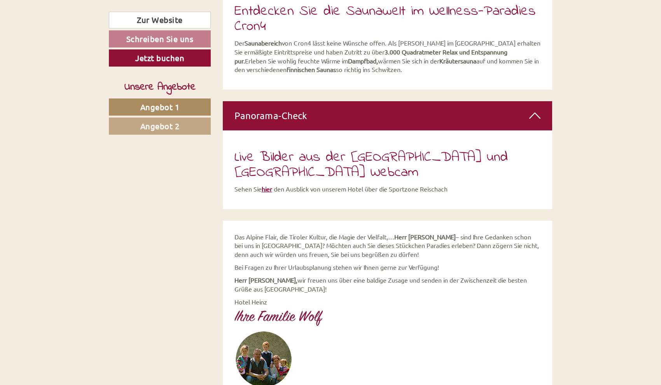
scroll to position [3868, 0]
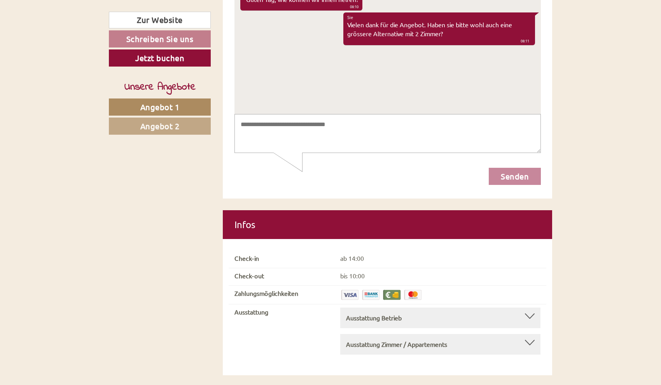
scroll to position [4358, 0]
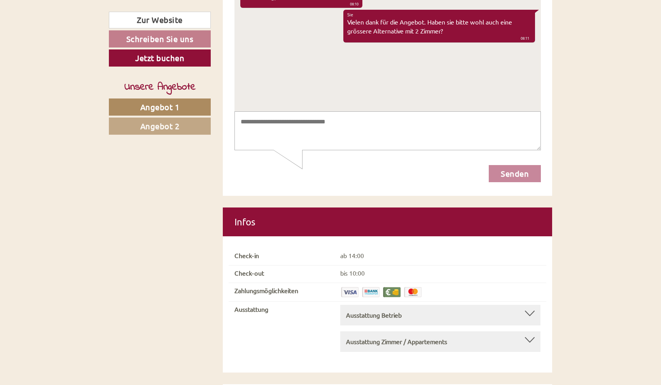
click at [386, 311] on b "Ausstattung Betrieb" at bounding box center [374, 315] width 56 height 8
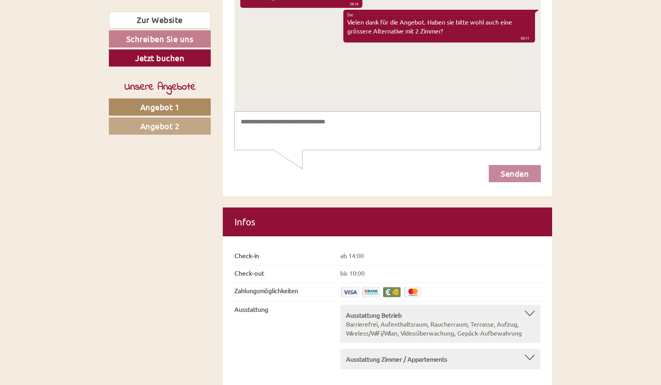
click at [386, 311] on b "Ausstattung Betrieb" at bounding box center [374, 315] width 56 height 8
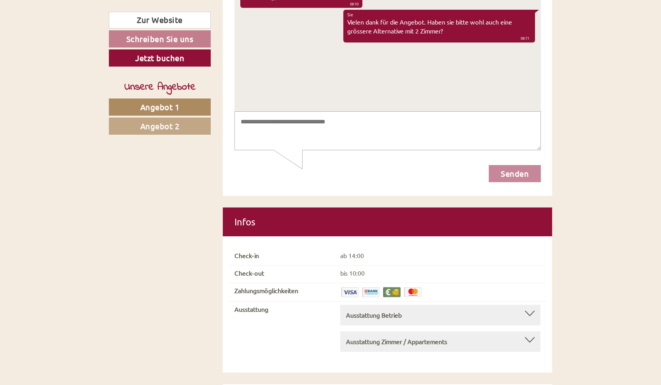
click at [387, 305] on div "Ausstattung Betrieb Barrierefrei, Aufenthaltsraum, Raucherraum, Terrasse, Aufzu…" at bounding box center [440, 315] width 200 height 21
click at [385, 311] on b "Ausstattung Betrieb" at bounding box center [374, 315] width 56 height 8
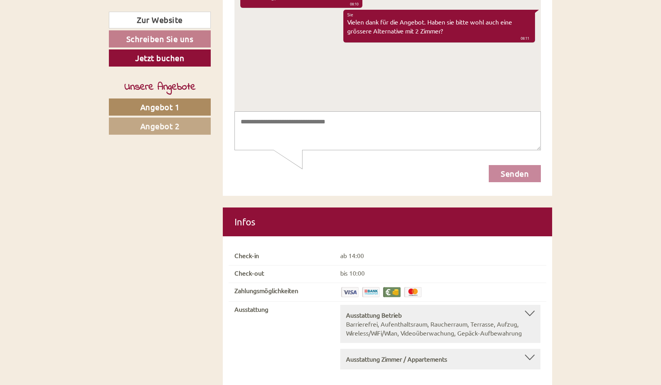
click at [385, 311] on b "Ausstattung Betrieb" at bounding box center [374, 315] width 56 height 8
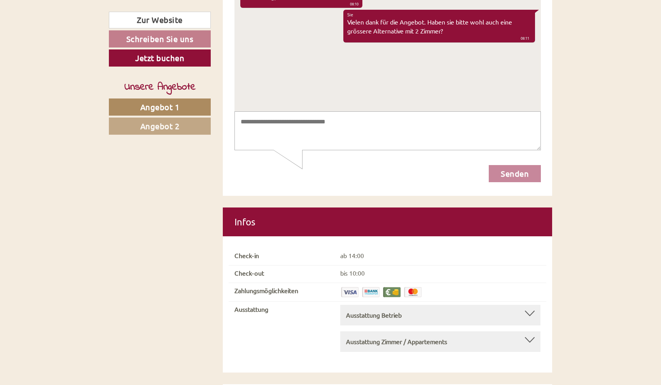
click at [383, 337] on b "Ausstattung Zimmer / Appartements" at bounding box center [396, 341] width 101 height 8
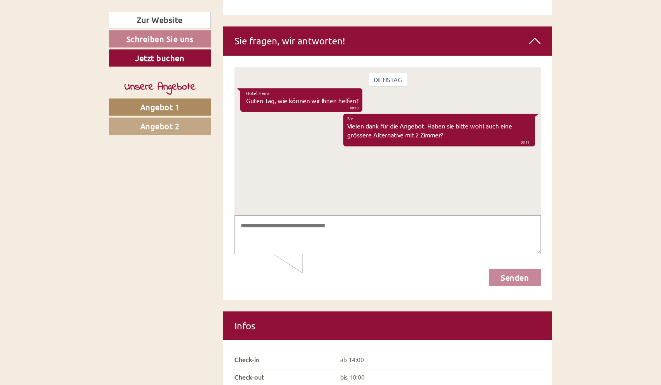
scroll to position [4310, 0]
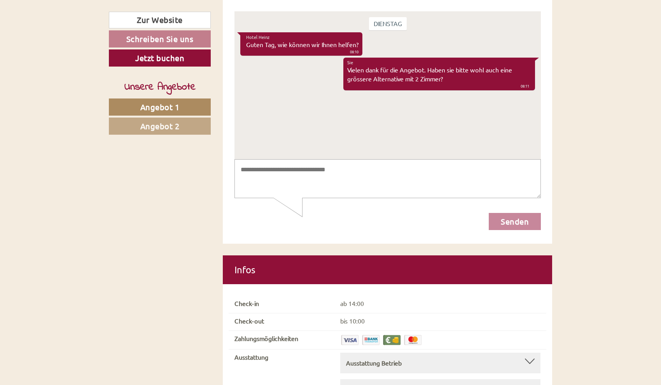
click at [350, 334] on img at bounding box center [349, 340] width 19 height 12
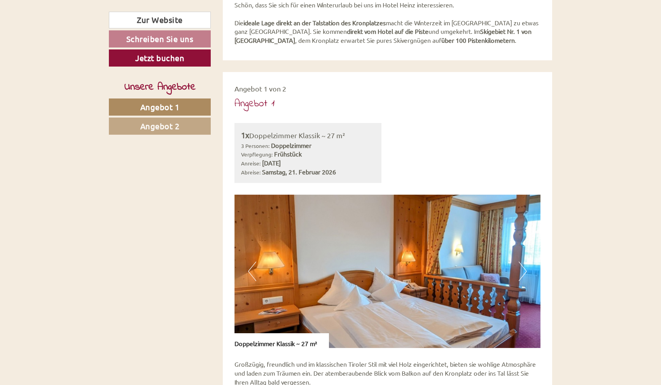
scroll to position [397, 0]
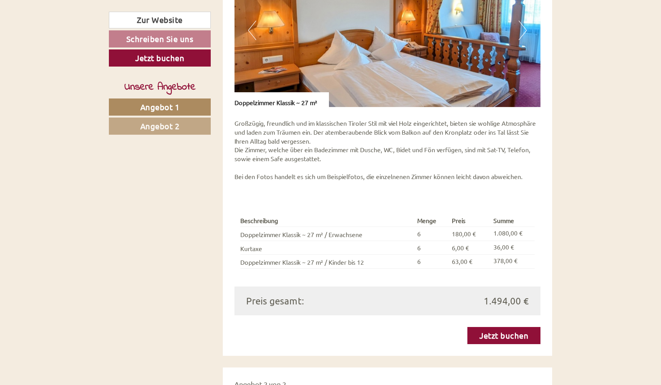
click at [172, 125] on span "Angebot 2" at bounding box center [159, 126] width 39 height 10
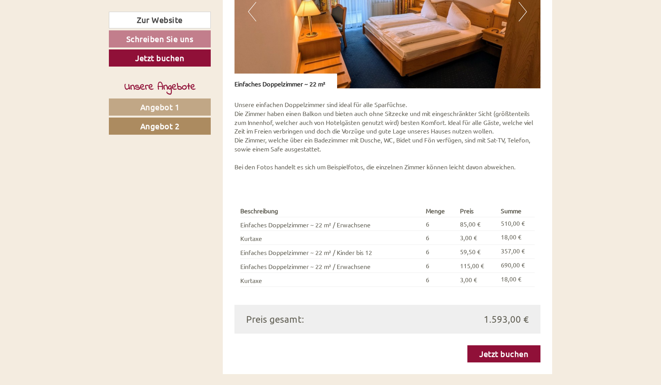
scroll to position [821, 0]
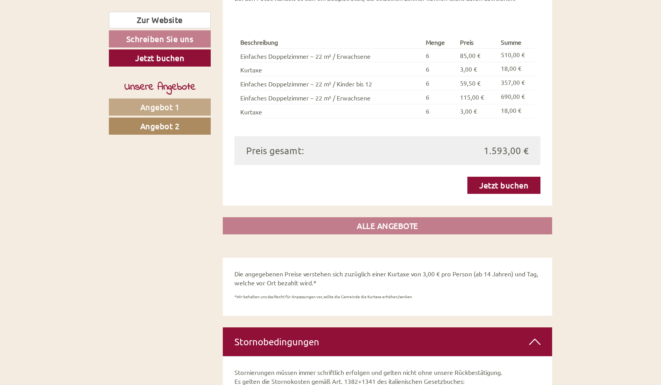
click at [486, 177] on link "Jetzt buchen" at bounding box center [503, 185] width 73 height 17
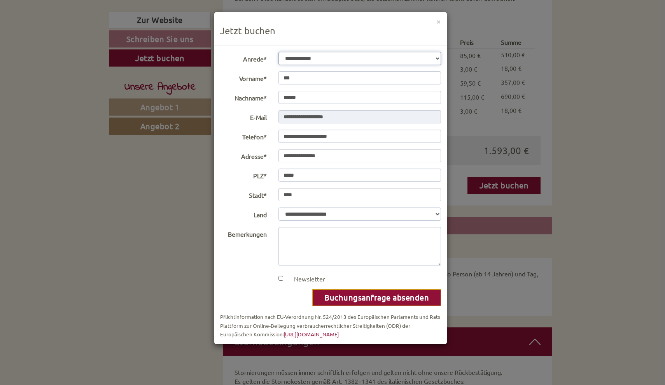
select select "*"
drag, startPoint x: 325, startPoint y: 136, endPoint x: 385, endPoint y: 140, distance: 60.0
click at [385, 140] on input "**********" at bounding box center [359, 136] width 163 height 13
drag, startPoint x: 385, startPoint y: 140, endPoint x: 327, endPoint y: 138, distance: 57.6
click at [327, 138] on input "**********" at bounding box center [359, 136] width 163 height 13
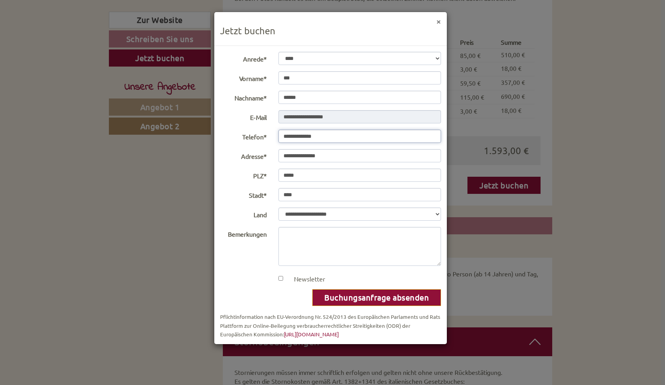
type input "**********"
click at [438, 21] on button "×" at bounding box center [438, 21] width 5 height 8
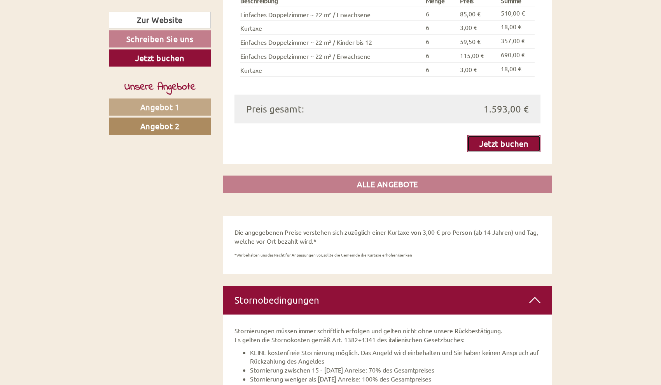
scroll to position [872, 0]
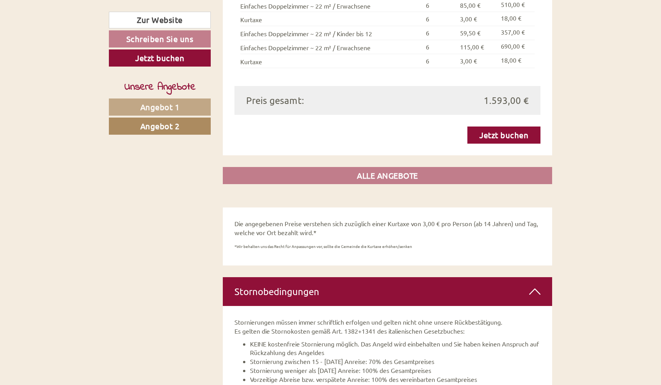
click at [410, 167] on link "ALLE ANGEBOTE" at bounding box center [388, 175] width 330 height 17
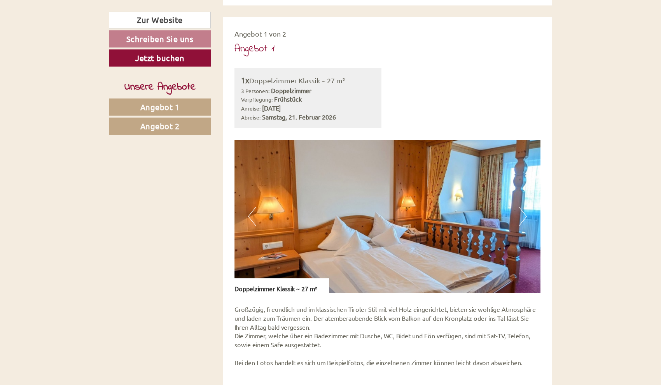
click at [171, 124] on span "Angebot 2" at bounding box center [159, 126] width 39 height 10
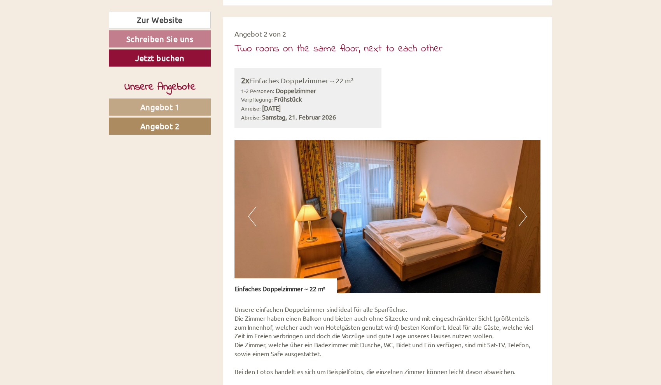
click at [166, 38] on link "Schreiben Sie uns" at bounding box center [160, 38] width 102 height 17
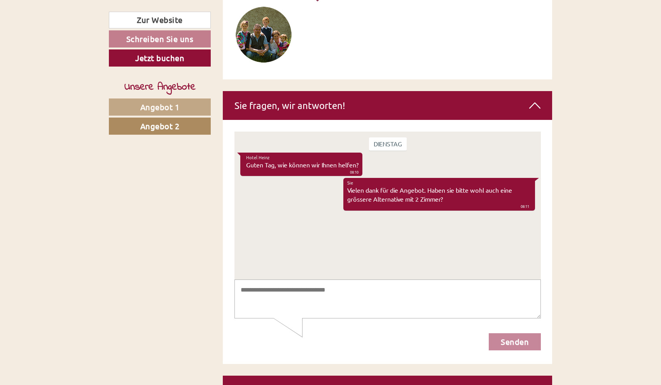
scroll to position [3704, 0]
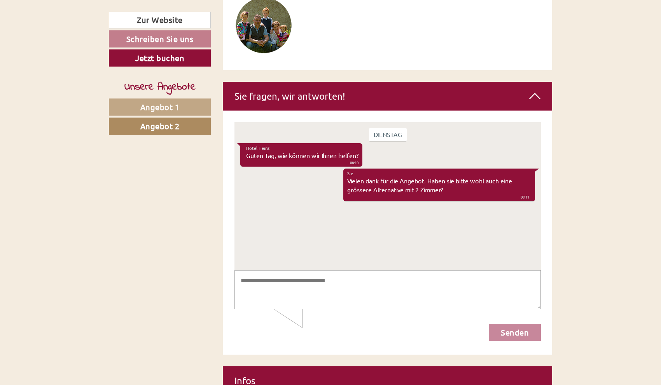
click at [163, 60] on link "Jetzt buchen" at bounding box center [160, 57] width 102 height 17
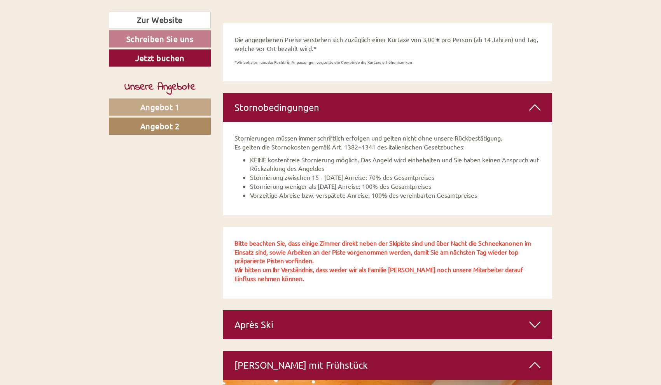
scroll to position [718, 0]
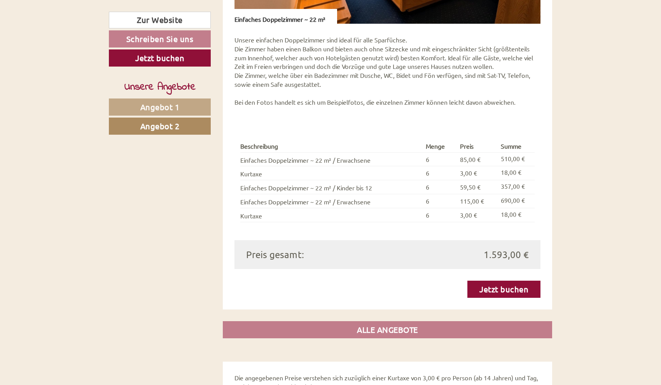
click at [163, 60] on link "Jetzt buchen" at bounding box center [160, 57] width 102 height 17
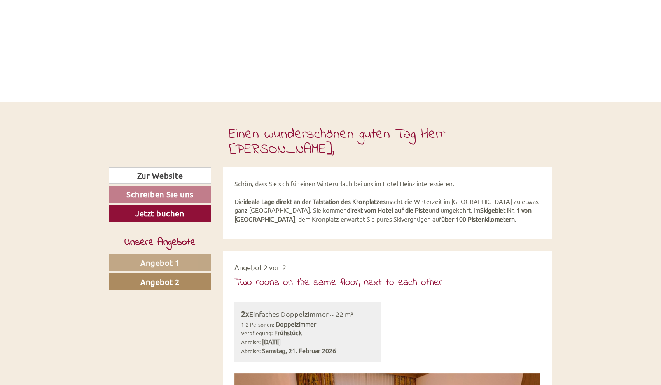
scroll to position [275, 0]
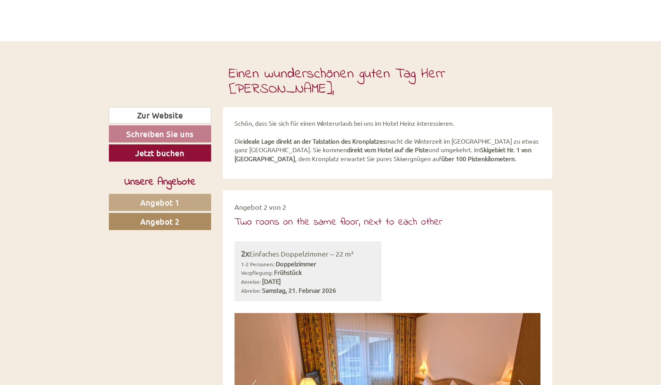
click at [411, 241] on div "2x Einfaches Doppelzimmer ~ 22 m² 1-2 Personen: Doppelzimmer Verpflegung: Frühs…" at bounding box center [388, 271] width 318 height 60
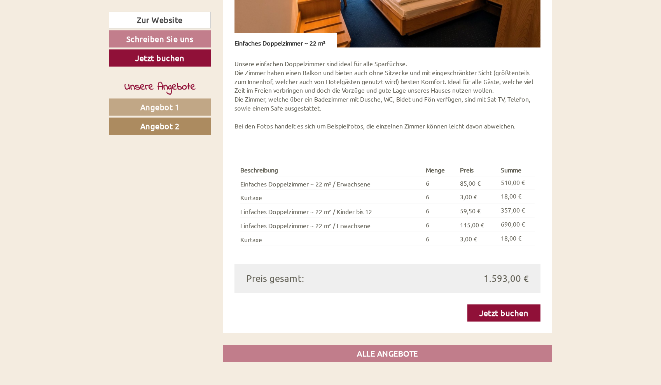
scroll to position [696, 0]
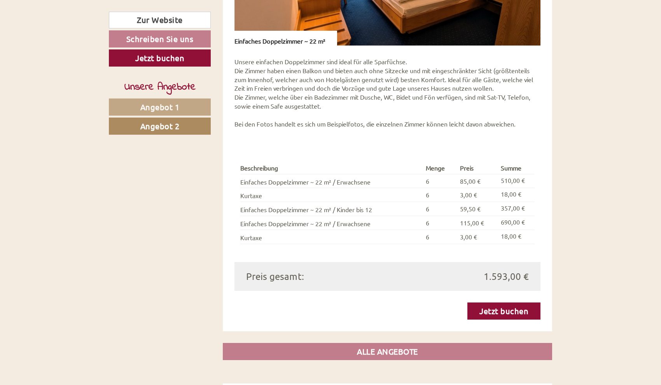
click at [484, 302] on link "Jetzt buchen" at bounding box center [503, 310] width 73 height 17
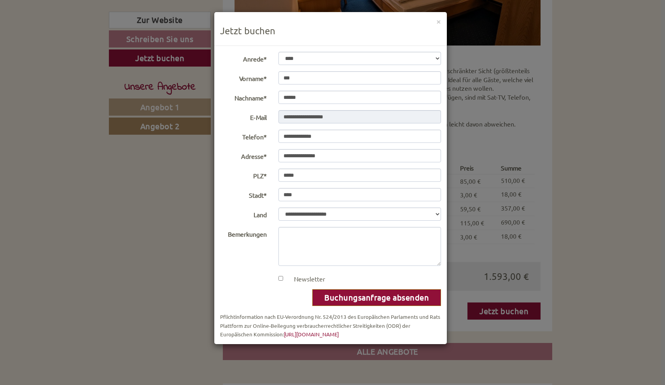
click at [369, 299] on button "Buchungsanfrage absenden" at bounding box center [376, 297] width 129 height 17
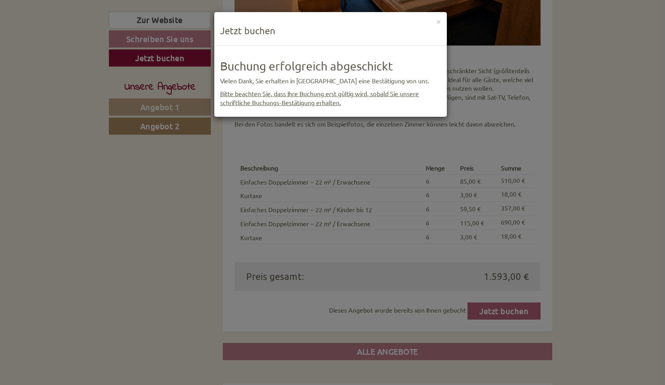
click at [320, 99] on span "Bitte beachten Sie, dass Ihre Buchung erst gültig wird, sobald Sie unsere schri…" at bounding box center [319, 97] width 199 height 17
click at [437, 20] on button "×" at bounding box center [438, 21] width 5 height 8
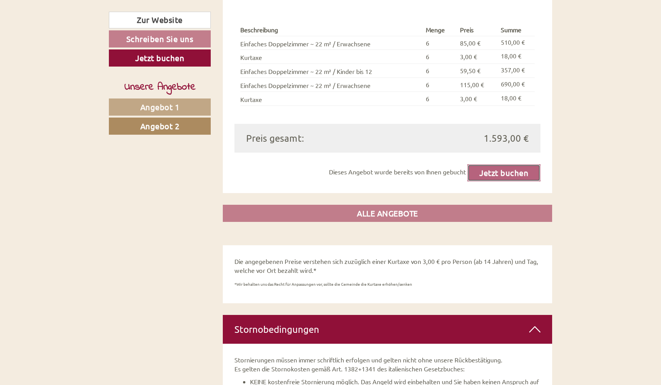
scroll to position [914, 0]
